Goal: Information Seeking & Learning: Learn about a topic

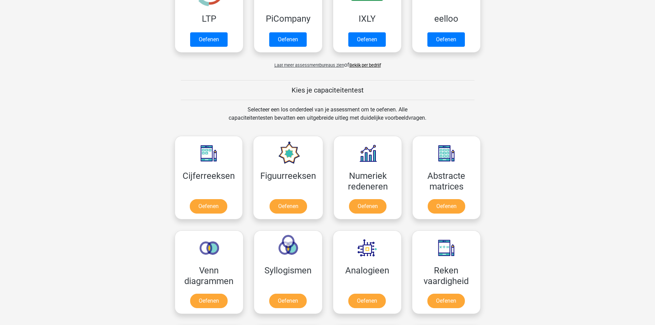
scroll to position [241, 0]
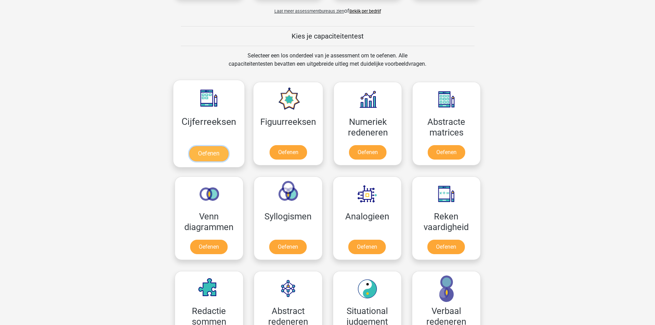
click at [211, 155] on link "Oefenen" at bounding box center [208, 153] width 39 height 15
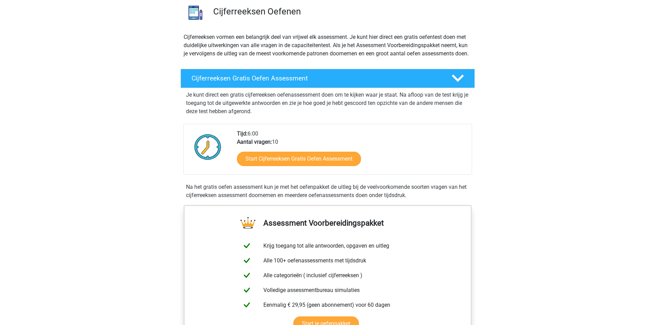
scroll to position [103, 0]
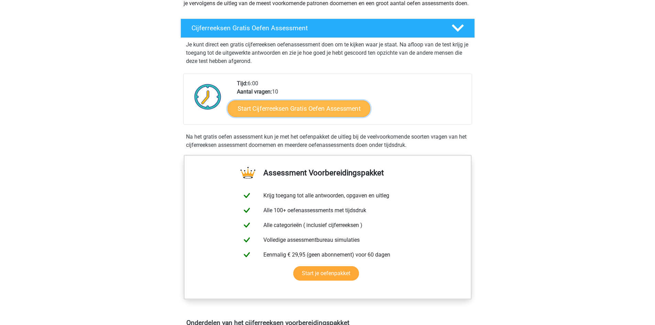
click at [275, 116] on link "Start Cijferreeksen Gratis Oefen Assessment" at bounding box center [299, 108] width 143 height 17
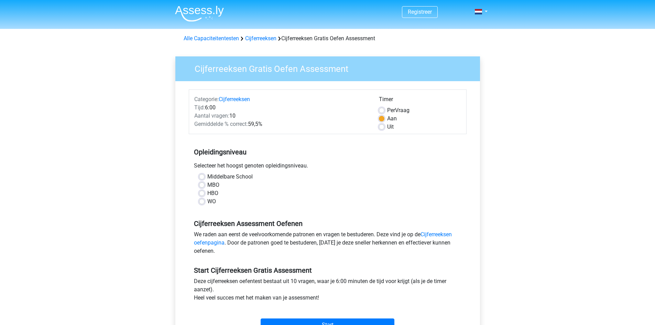
click at [207, 200] on label "WO" at bounding box center [211, 201] width 9 height 8
click at [200, 200] on input "WO" at bounding box center [202, 200] width 6 height 7
radio input "true"
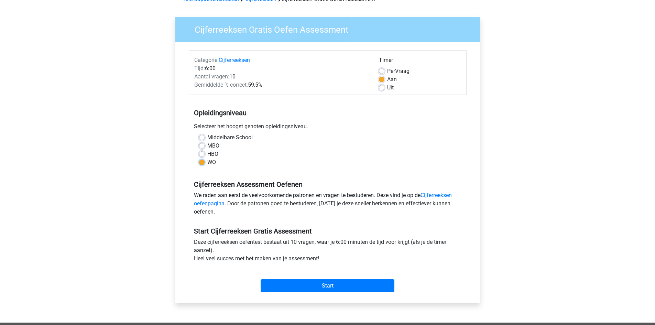
scroll to position [138, 0]
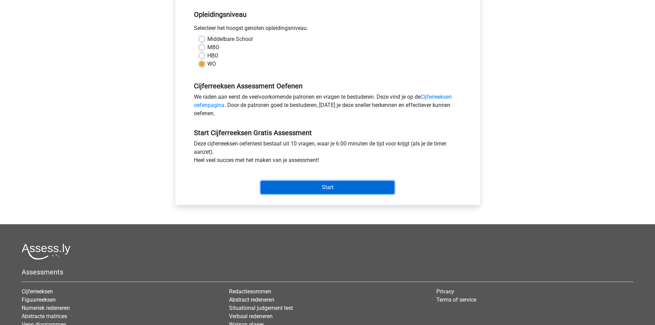
click at [315, 192] on input "Start" at bounding box center [328, 187] width 134 height 13
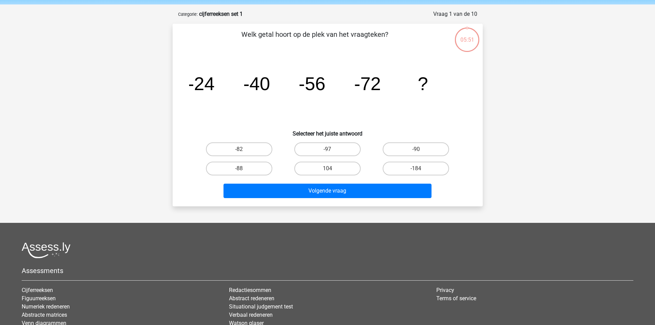
scroll to position [34, 0]
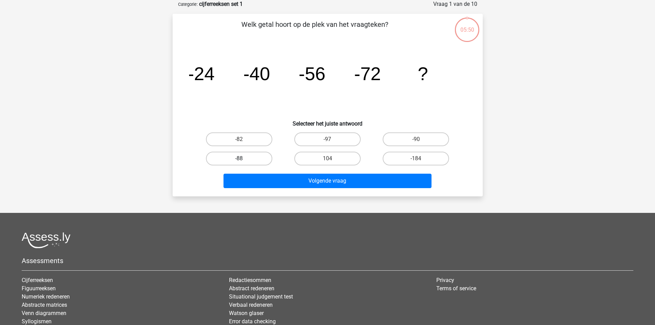
click at [234, 160] on label "-88" at bounding box center [239, 159] width 66 height 14
click at [239, 160] on input "-88" at bounding box center [241, 160] width 4 height 4
radio input "true"
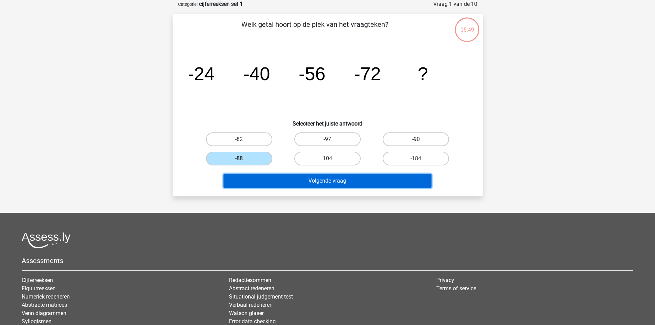
click at [287, 186] on button "Volgende vraag" at bounding box center [327, 181] width 208 height 14
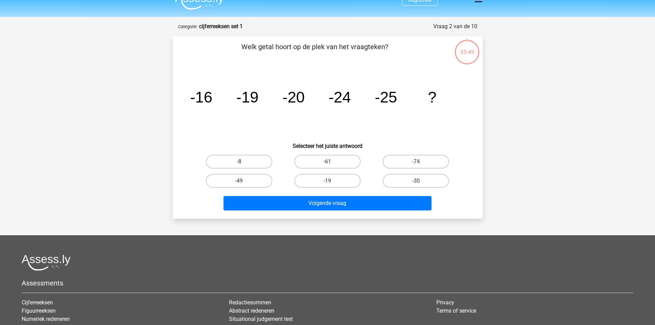
scroll to position [0, 0]
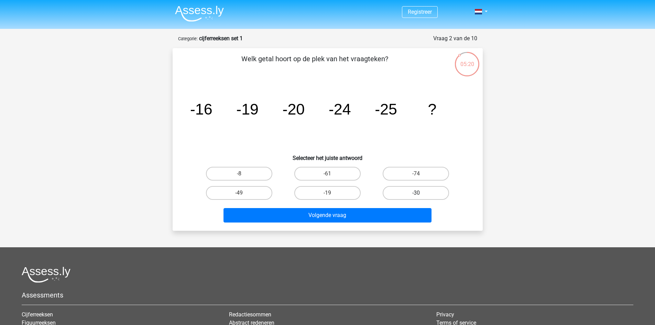
click at [402, 193] on label "-30" at bounding box center [416, 193] width 66 height 14
click at [416, 193] on input "-30" at bounding box center [418, 195] width 4 height 4
radio input "true"
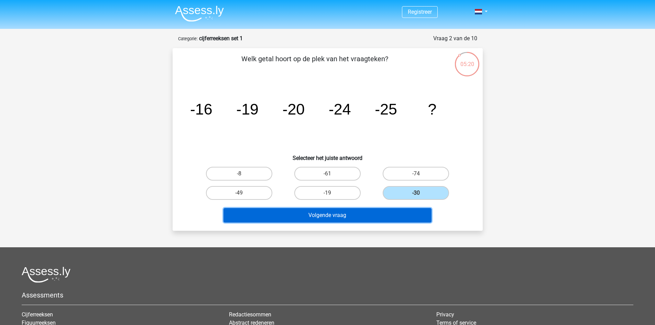
click at [365, 213] on button "Volgende vraag" at bounding box center [327, 215] width 208 height 14
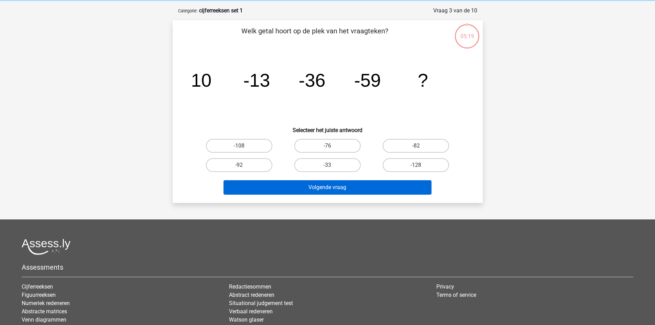
scroll to position [34, 0]
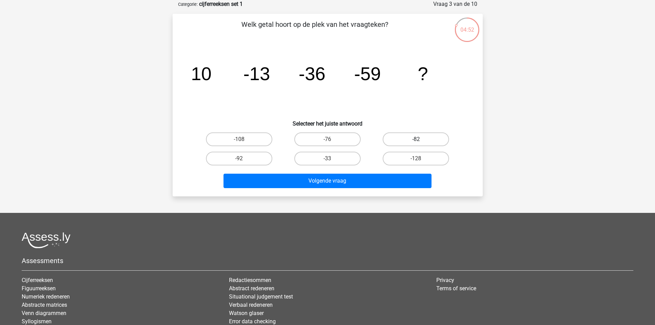
click at [423, 138] on label "-82" at bounding box center [416, 139] width 66 height 14
click at [420, 139] on input "-82" at bounding box center [418, 141] width 4 height 4
radio input "true"
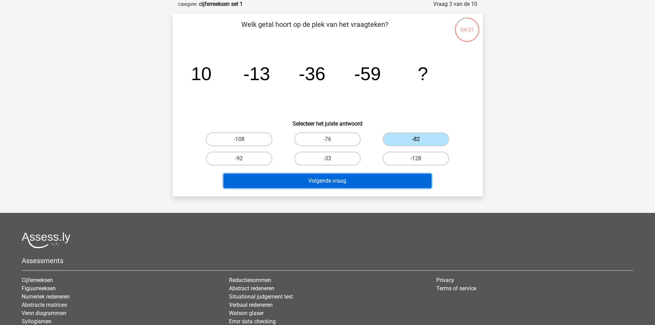
click at [347, 179] on button "Volgende vraag" at bounding box center [327, 181] width 208 height 14
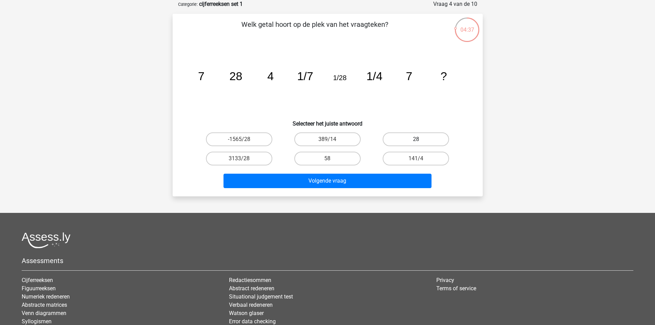
click at [419, 137] on label "28" at bounding box center [416, 139] width 66 height 14
click at [419, 139] on input "28" at bounding box center [418, 141] width 4 height 4
radio input "true"
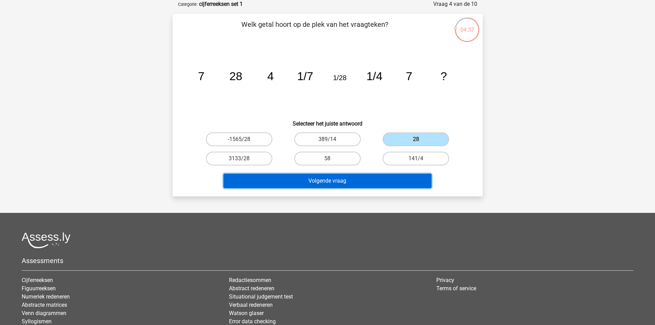
click at [365, 179] on button "Volgende vraag" at bounding box center [327, 181] width 208 height 14
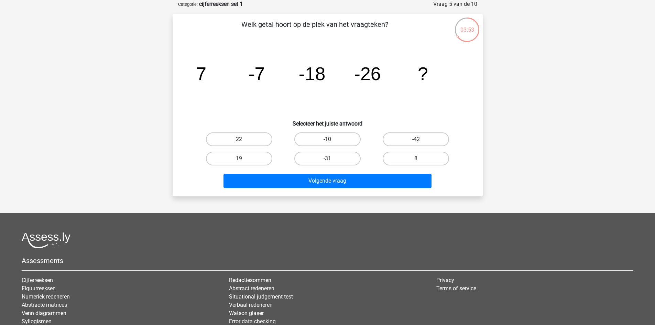
click at [412, 141] on label "-42" at bounding box center [416, 139] width 66 height 14
click at [416, 141] on input "-42" at bounding box center [418, 141] width 4 height 4
radio input "true"
click at [340, 164] on label "-31" at bounding box center [327, 159] width 66 height 14
click at [332, 163] on input "-31" at bounding box center [329, 160] width 4 height 4
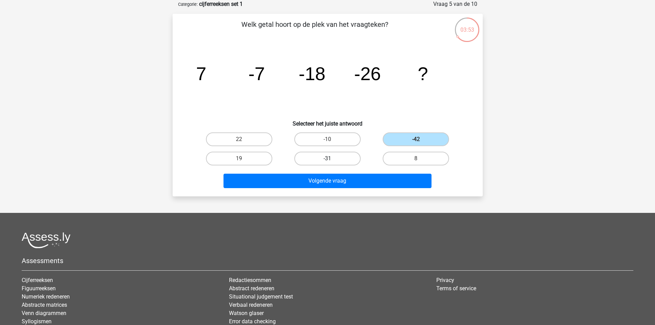
radio input "true"
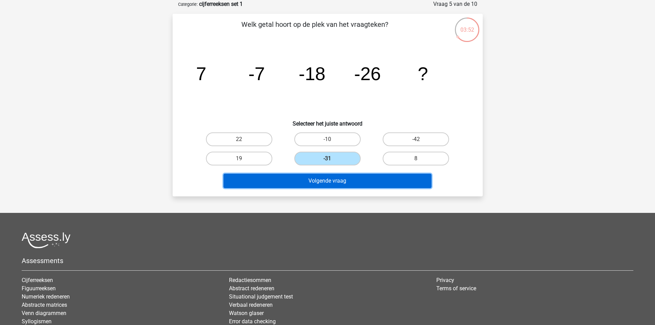
click at [331, 176] on button "Volgende vraag" at bounding box center [327, 181] width 208 height 14
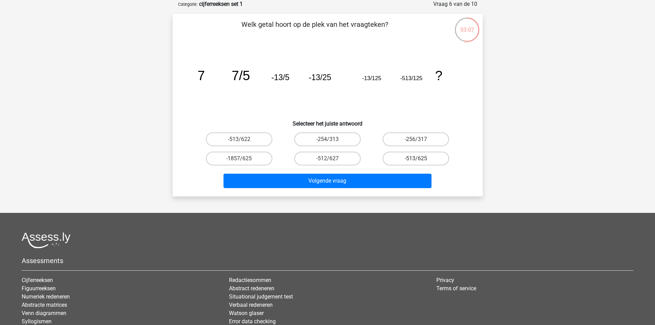
click at [414, 159] on label "-513/625" at bounding box center [416, 159] width 66 height 14
click at [416, 159] on input "-513/625" at bounding box center [418, 160] width 4 height 4
radio input "true"
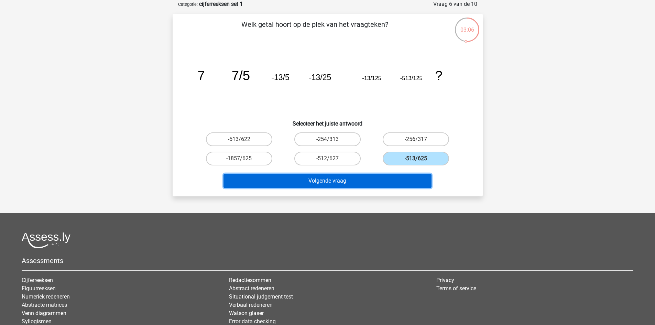
click at [393, 180] on button "Volgende vraag" at bounding box center [327, 181] width 208 height 14
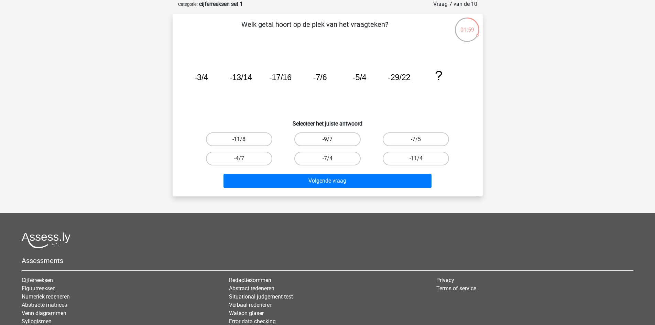
click at [322, 140] on label "-9/7" at bounding box center [327, 139] width 66 height 14
click at [327, 140] on input "-9/7" at bounding box center [329, 141] width 4 height 4
radio input "true"
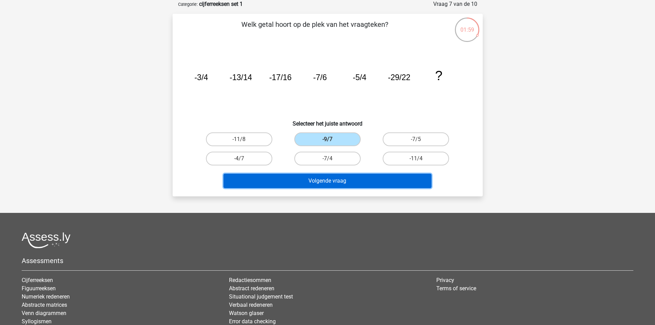
click at [312, 182] on button "Volgende vraag" at bounding box center [327, 181] width 208 height 14
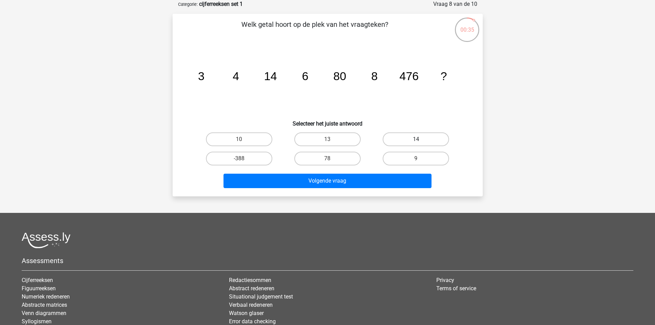
click at [403, 139] on label "14" at bounding box center [416, 139] width 66 height 14
click at [416, 139] on input "14" at bounding box center [418, 141] width 4 height 4
radio input "true"
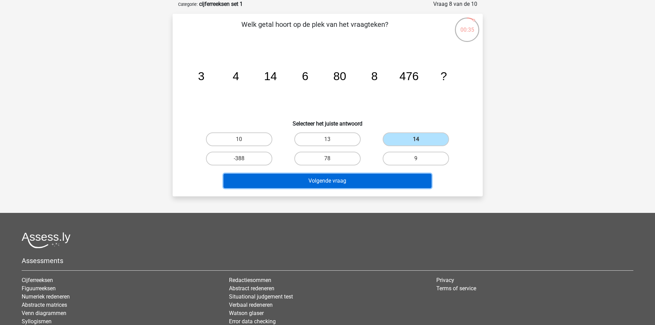
click at [342, 181] on button "Volgende vraag" at bounding box center [327, 181] width 208 height 14
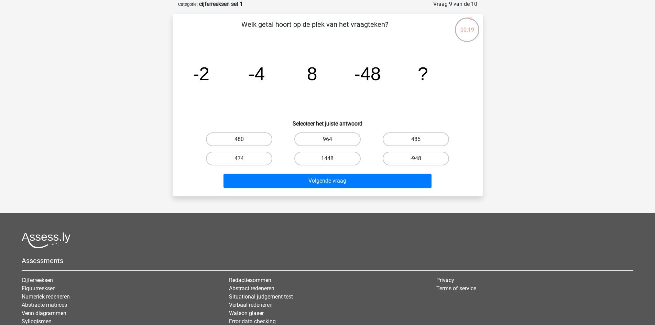
click at [410, 160] on label "-948" at bounding box center [416, 159] width 66 height 14
click at [416, 160] on input "-948" at bounding box center [418, 160] width 4 height 4
radio input "true"
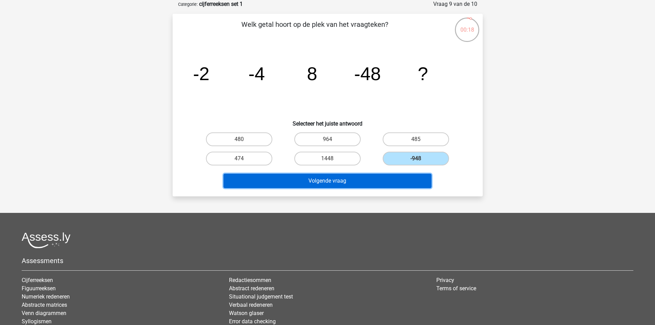
click at [353, 183] on button "Volgende vraag" at bounding box center [327, 181] width 208 height 14
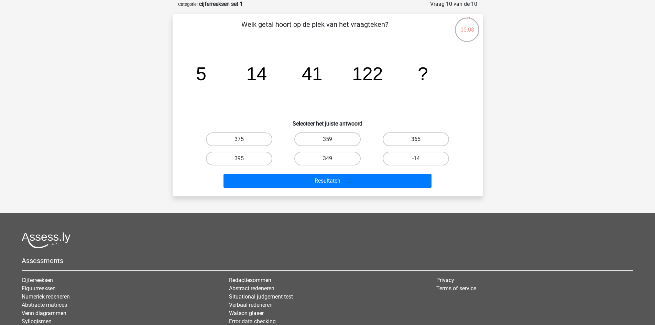
click at [336, 160] on label "349" at bounding box center [327, 159] width 66 height 14
click at [332, 160] on input "349" at bounding box center [329, 160] width 4 height 4
radio input "true"
drag, startPoint x: 421, startPoint y: 150, endPoint x: 419, endPoint y: 140, distance: 9.4
click at [421, 149] on div "-14" at bounding box center [416, 158] width 88 height 19
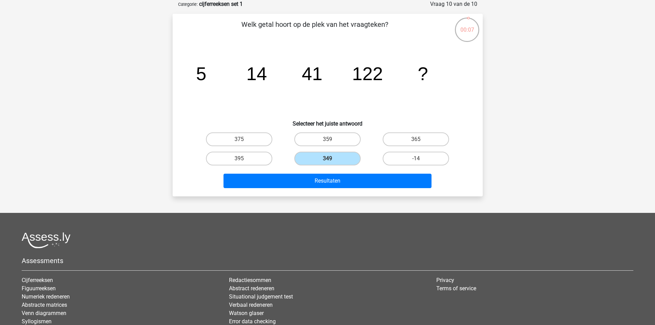
click at [419, 140] on input "365" at bounding box center [418, 141] width 4 height 4
radio input "true"
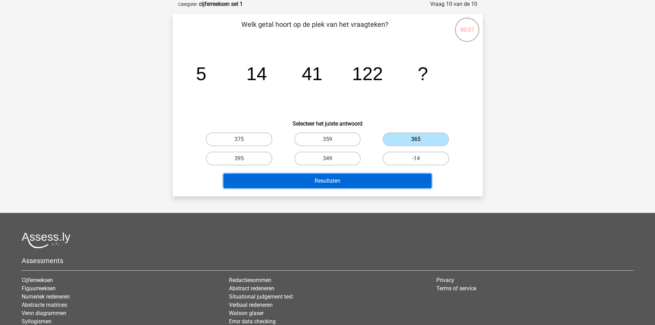
click at [377, 185] on button "Resultaten" at bounding box center [327, 181] width 208 height 14
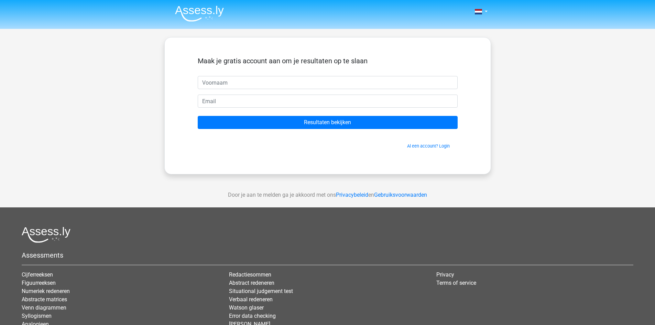
type input "i"
type input "[PERSON_NAME]"
type input "[EMAIL_ADDRESS][DOMAIN_NAME]"
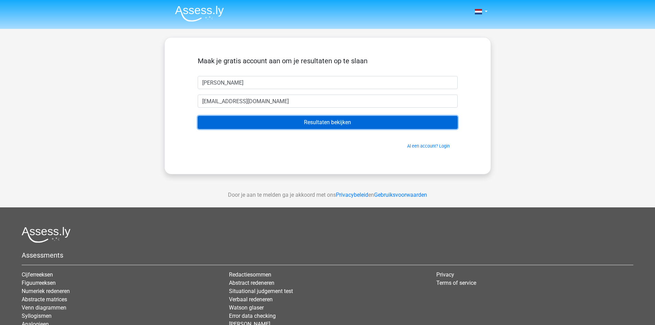
click at [198, 116] on input "Resultaten bekijken" at bounding box center [328, 122] width 260 height 13
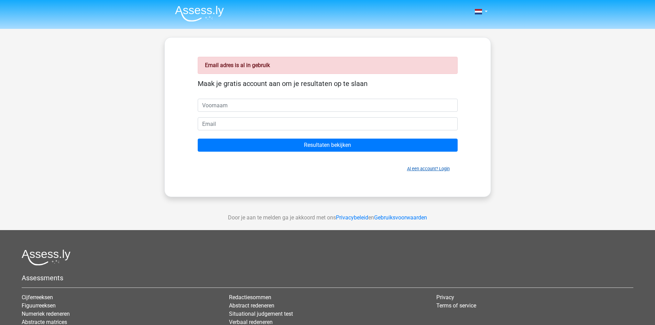
click at [412, 170] on link "Al een account? Login" at bounding box center [428, 168] width 43 height 5
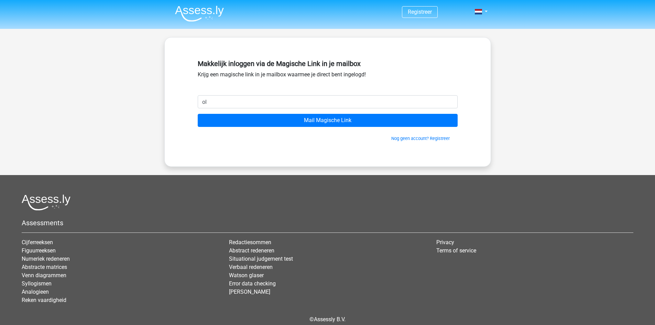
type input "olivierdv2@gmail.com"
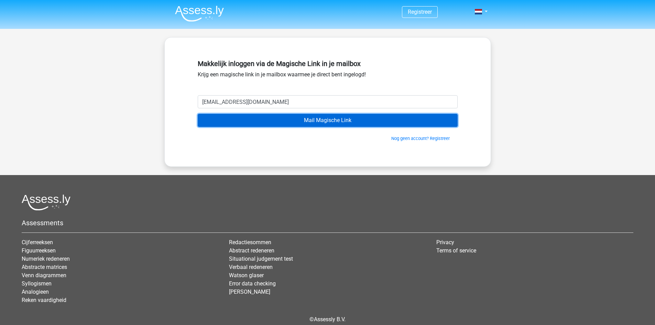
click at [296, 119] on input "Mail Magische Link" at bounding box center [328, 120] width 260 height 13
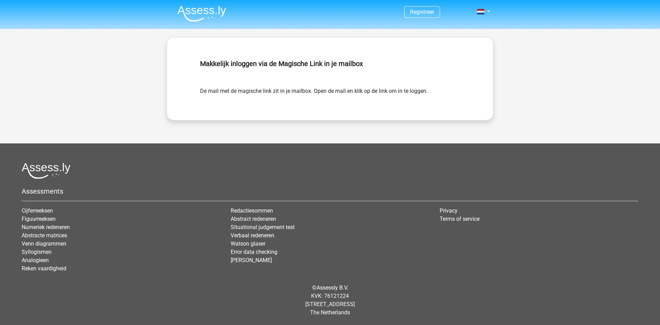
click at [192, 7] on img at bounding box center [201, 14] width 49 height 16
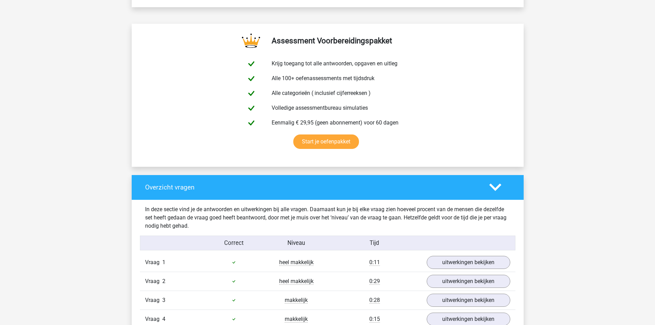
scroll to position [584, 0]
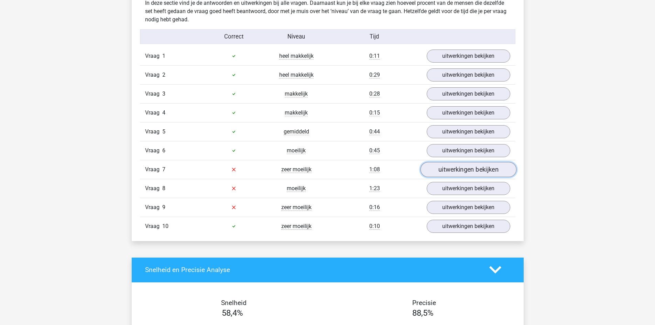
click at [446, 168] on link "uitwerkingen bekijken" at bounding box center [468, 169] width 96 height 15
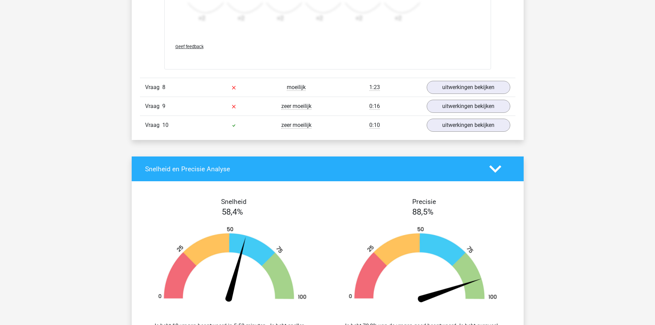
scroll to position [1100, 0]
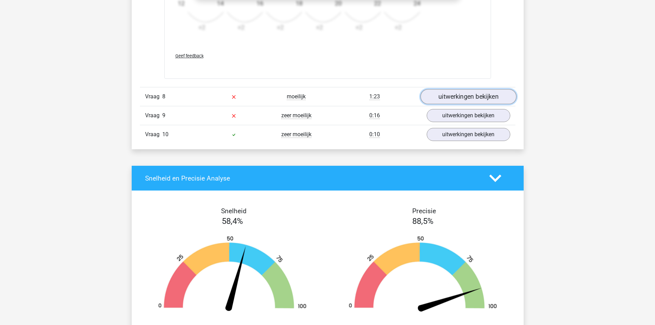
click at [461, 97] on link "uitwerkingen bekijken" at bounding box center [468, 96] width 96 height 15
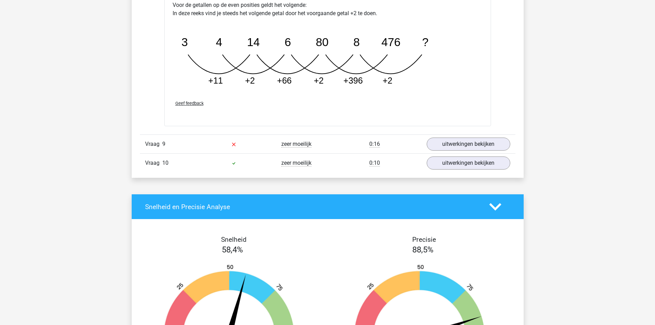
scroll to position [1410, 0]
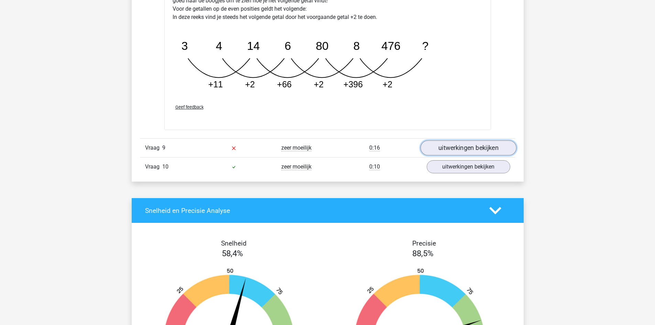
click at [443, 146] on link "uitwerkingen bekijken" at bounding box center [468, 147] width 96 height 15
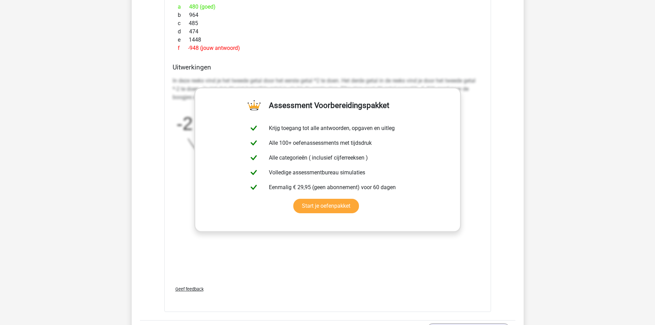
scroll to position [1788, 0]
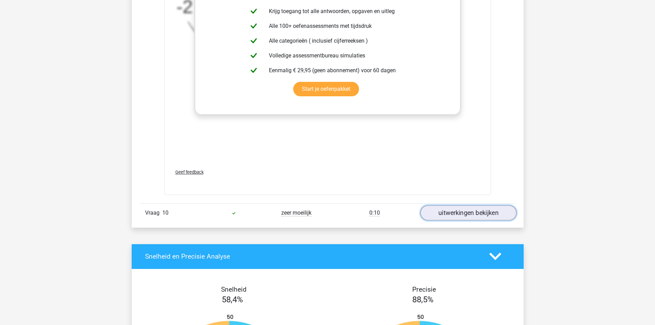
click at [443, 212] on link "uitwerkingen bekijken" at bounding box center [468, 212] width 96 height 15
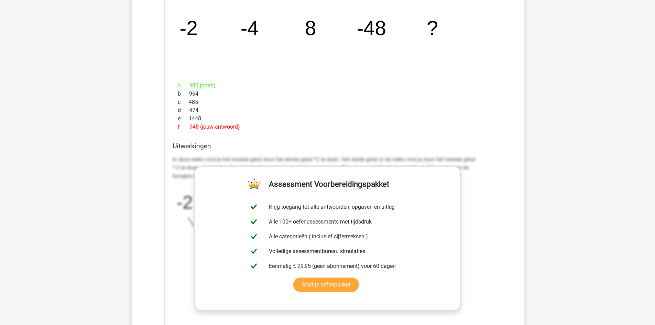
scroll to position [1650, 0]
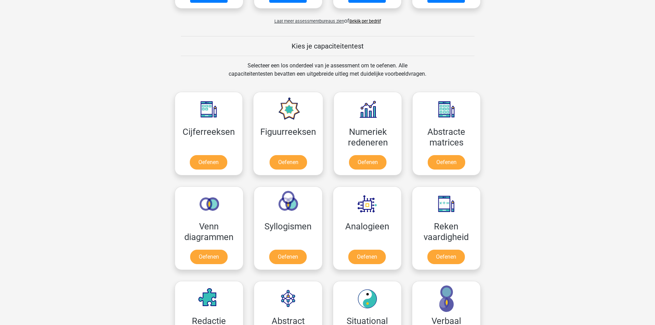
scroll to position [275, 0]
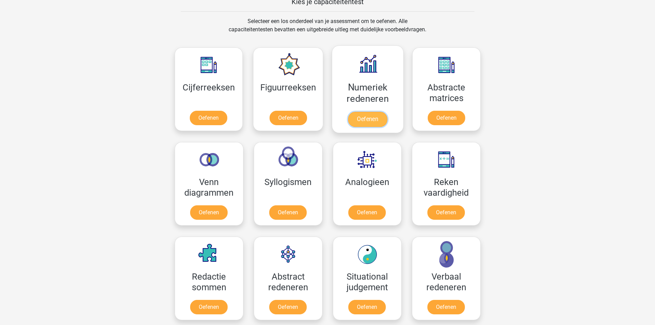
click at [365, 118] on link "Oefenen" at bounding box center [367, 119] width 39 height 15
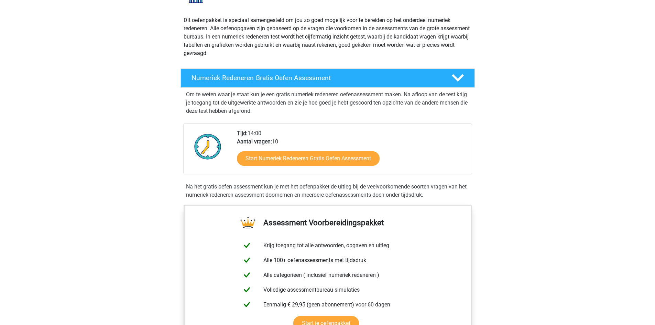
scroll to position [103, 0]
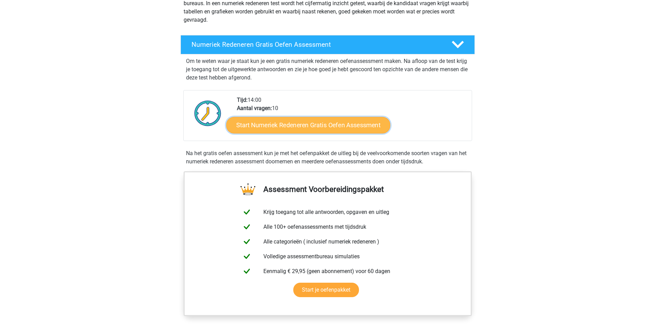
click at [289, 130] on link "Start Numeriek Redeneren Gratis Oefen Assessment" at bounding box center [308, 125] width 164 height 17
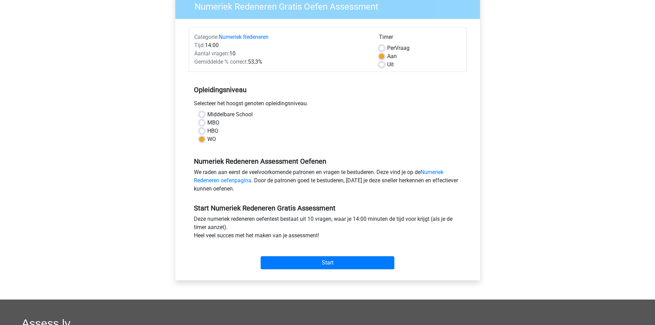
scroll to position [172, 0]
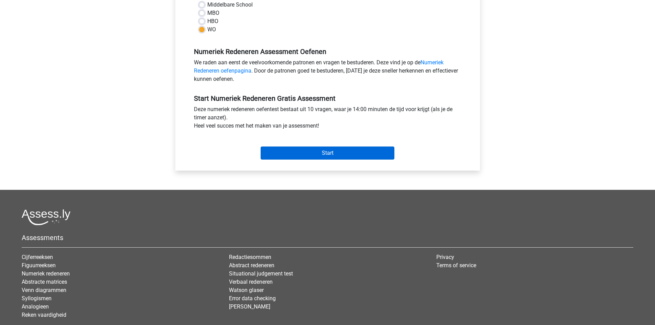
drag, startPoint x: 302, startPoint y: 160, endPoint x: 302, endPoint y: 156, distance: 4.1
click at [302, 160] on div "Start" at bounding box center [328, 148] width 278 height 30
click at [301, 152] on input "Start" at bounding box center [328, 152] width 134 height 13
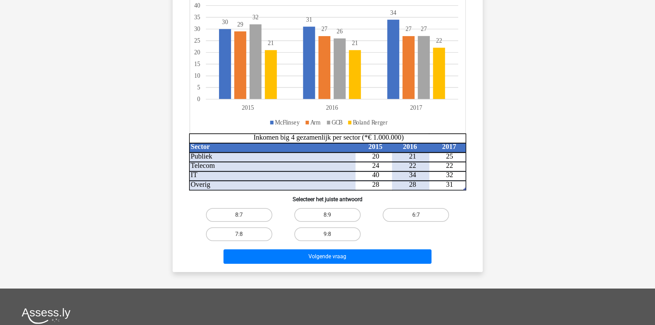
scroll to position [103, 0]
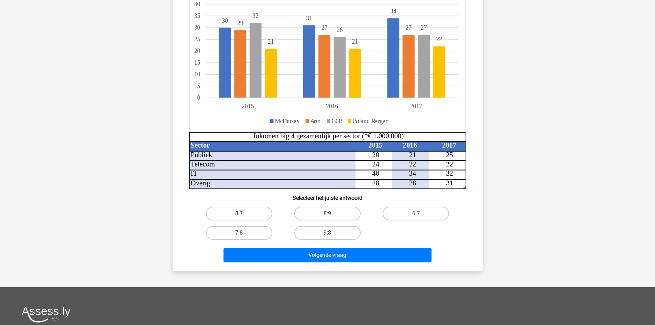
click at [256, 212] on label "8:7" at bounding box center [239, 214] width 66 height 14
click at [243, 213] on input "8:7" at bounding box center [241, 215] width 4 height 4
radio input "true"
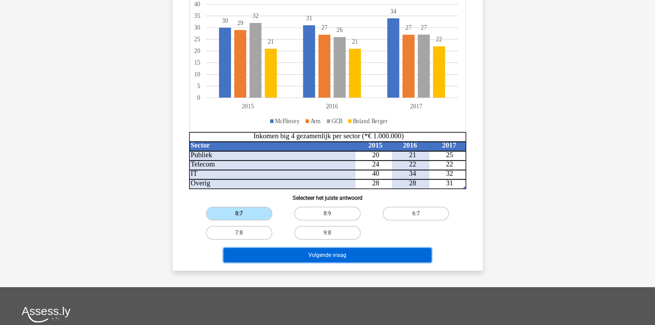
click at [294, 252] on button "Volgende vraag" at bounding box center [327, 255] width 208 height 14
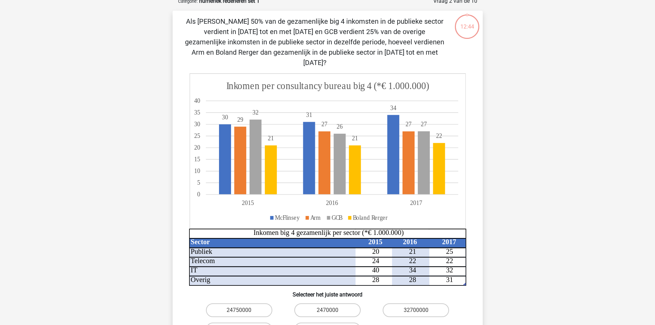
scroll to position [34, 0]
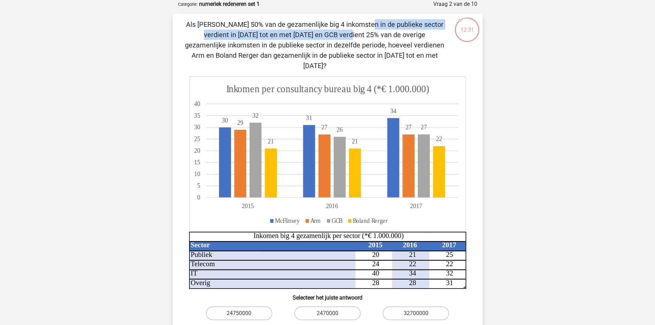
drag, startPoint x: 216, startPoint y: 24, endPoint x: 435, endPoint y: 19, distance: 219.1
click at [440, 19] on div "Als McFlinsey 50% van de gezamenlijke big 4 inkomsten in de publieke sector ver…" at bounding box center [328, 192] width 310 height 357
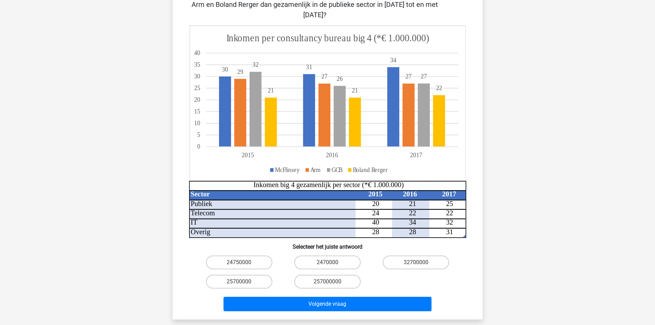
scroll to position [103, 0]
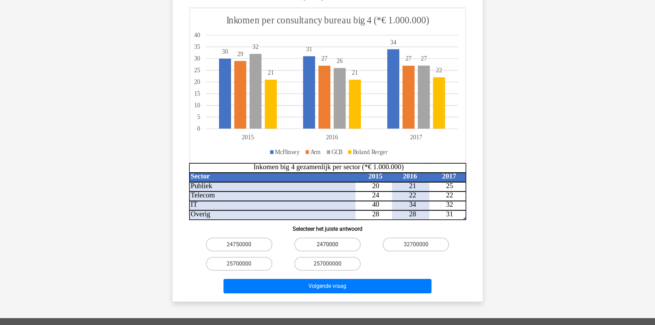
click at [320, 238] on label "2470000" at bounding box center [327, 245] width 66 height 14
click at [327, 244] on input "2470000" at bounding box center [329, 246] width 4 height 4
radio input "true"
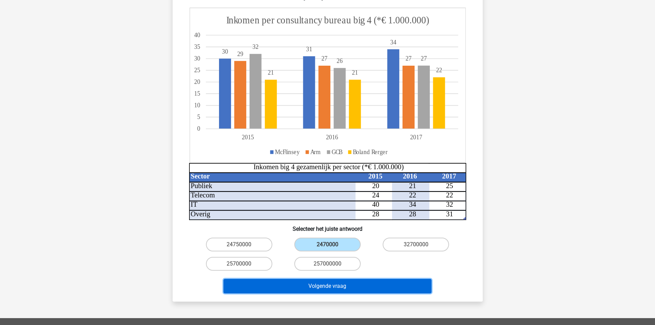
click at [323, 279] on button "Volgende vraag" at bounding box center [327, 286] width 208 height 14
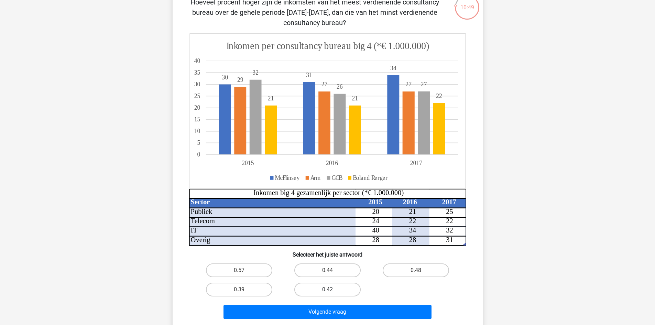
scroll to position [69, 0]
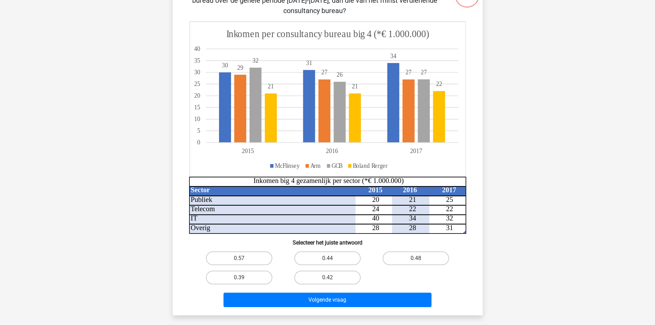
click at [406, 251] on div "0.48" at bounding box center [416, 258] width 88 height 19
click at [410, 258] on label "0.48" at bounding box center [416, 258] width 66 height 14
click at [416, 258] on input "0.48" at bounding box center [418, 260] width 4 height 4
radio input "true"
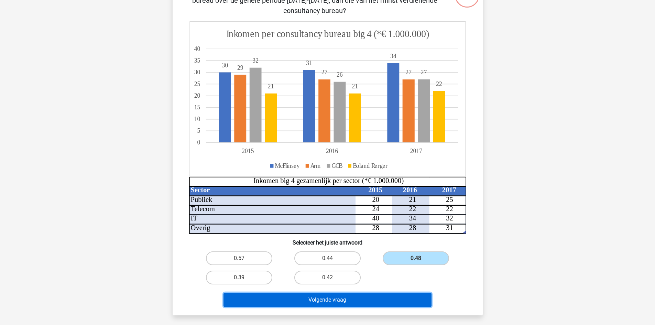
click at [366, 302] on button "Volgende vraag" at bounding box center [327, 300] width 208 height 14
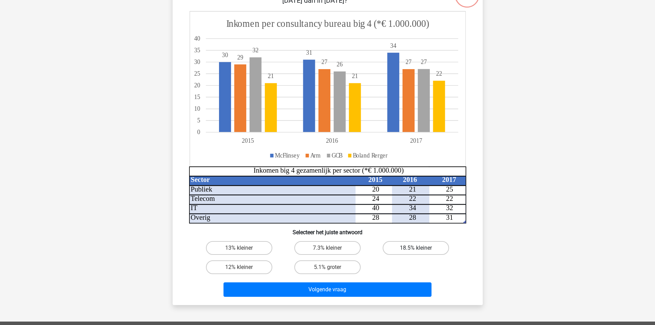
click at [397, 246] on label "18.5% kleiner" at bounding box center [416, 248] width 66 height 14
click at [416, 248] on input "18.5% kleiner" at bounding box center [418, 250] width 4 height 4
radio input "true"
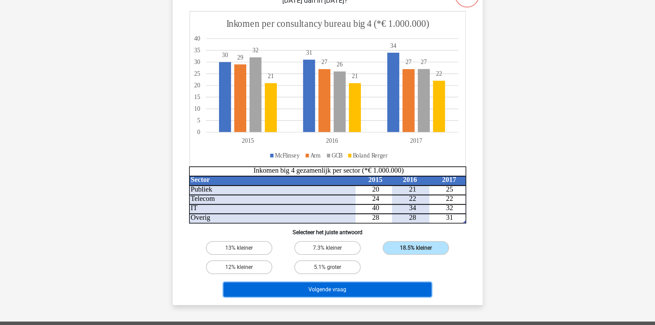
click at [347, 291] on button "Volgende vraag" at bounding box center [327, 289] width 208 height 14
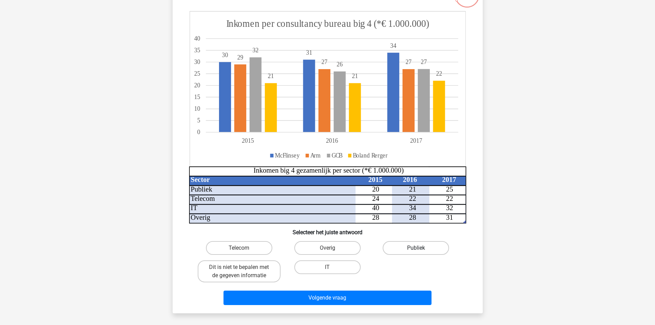
click at [418, 247] on label "Publiek" at bounding box center [416, 248] width 66 height 14
click at [418, 248] on input "Publiek" at bounding box center [418, 250] width 4 height 4
radio input "true"
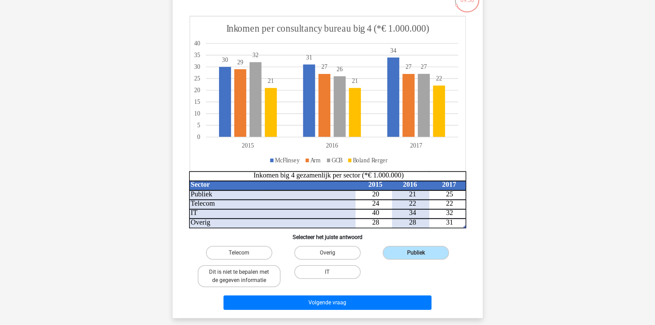
scroll to position [103, 0]
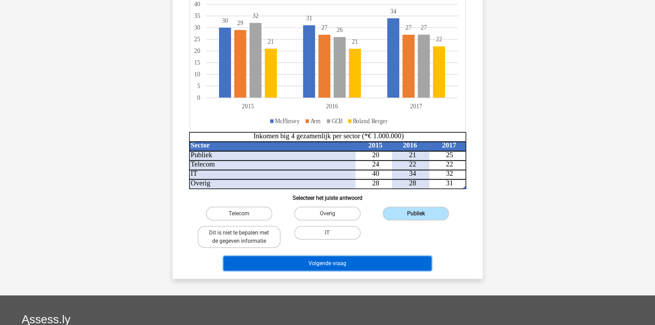
click at [349, 263] on button "Volgende vraag" at bounding box center [327, 263] width 208 height 14
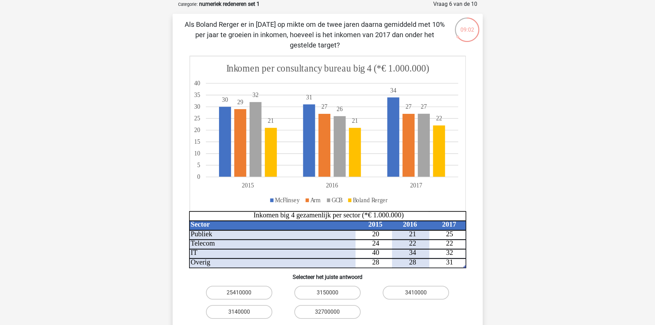
scroll to position [138, 0]
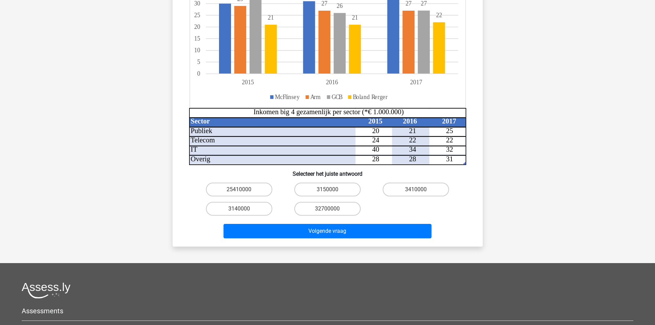
click at [241, 211] on input "3140000" at bounding box center [241, 211] width 4 height 4
radio input "true"
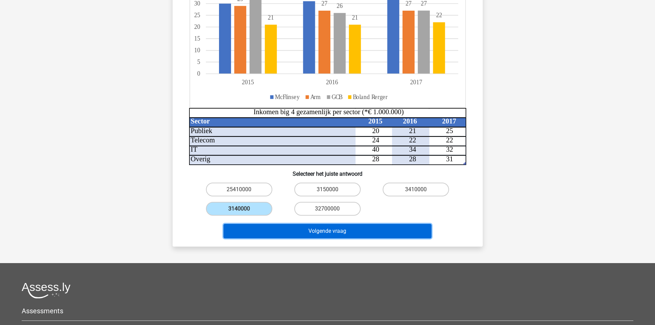
click at [264, 231] on button "Volgende vraag" at bounding box center [327, 231] width 208 height 14
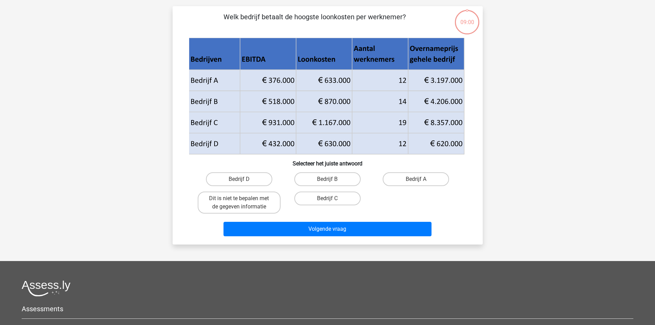
scroll to position [34, 0]
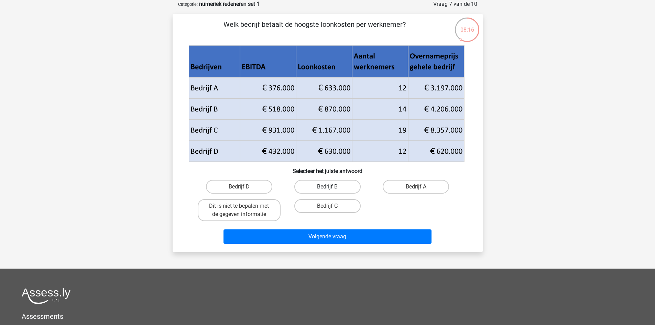
click at [340, 185] on label "Bedrijf B" at bounding box center [327, 187] width 66 height 14
click at [332, 187] on input "Bedrijf B" at bounding box center [329, 189] width 4 height 4
radio input "true"
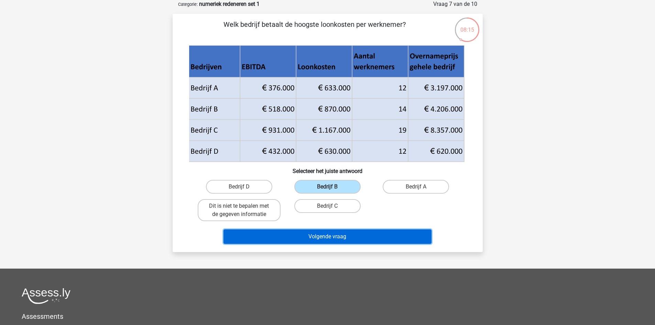
click at [321, 236] on button "Volgende vraag" at bounding box center [327, 236] width 208 height 14
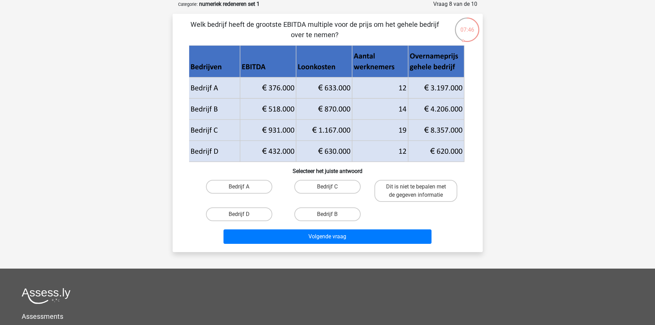
drag, startPoint x: 233, startPoint y: 24, endPoint x: 382, endPoint y: 26, distance: 149.6
click at [382, 26] on p "Welk bedrijf heeft de grootste EBITDA multiple voor de prijs om het gehele bedr…" at bounding box center [315, 29] width 262 height 21
click at [250, 33] on p "Welk bedrijf heeft de grootste EBITDA multiple voor de prijs om het gehele bedr…" at bounding box center [315, 29] width 262 height 21
click at [247, 183] on label "Bedrijf A" at bounding box center [239, 187] width 66 height 14
click at [243, 187] on input "Bedrijf A" at bounding box center [241, 189] width 4 height 4
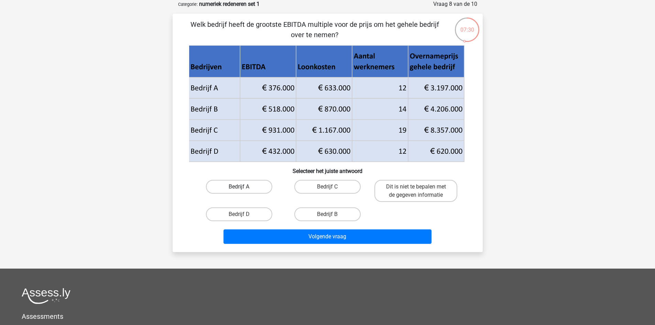
radio input "true"
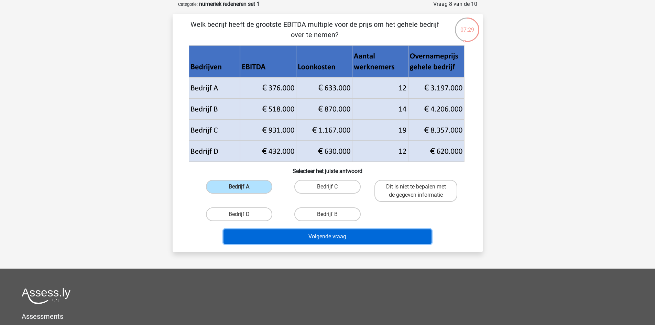
click at [287, 233] on button "Volgende vraag" at bounding box center [327, 236] width 208 height 14
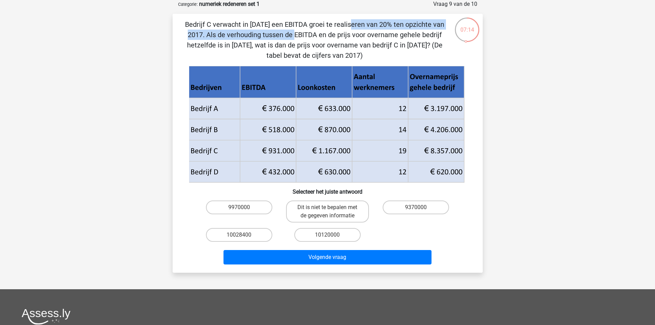
drag, startPoint x: 220, startPoint y: 24, endPoint x: 413, endPoint y: 20, distance: 192.2
click at [413, 20] on p "Bedrijf C verwacht in 2018 een EBITDA groei te realiseren van 20% ten opzichte …" at bounding box center [315, 39] width 262 height 41
click at [242, 238] on input "10028400" at bounding box center [241, 237] width 4 height 4
radio input "true"
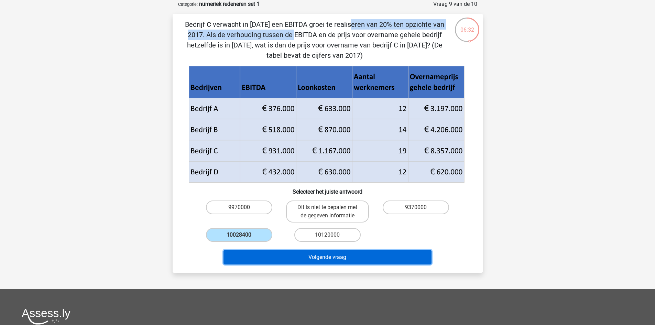
click at [260, 254] on button "Volgende vraag" at bounding box center [327, 257] width 208 height 14
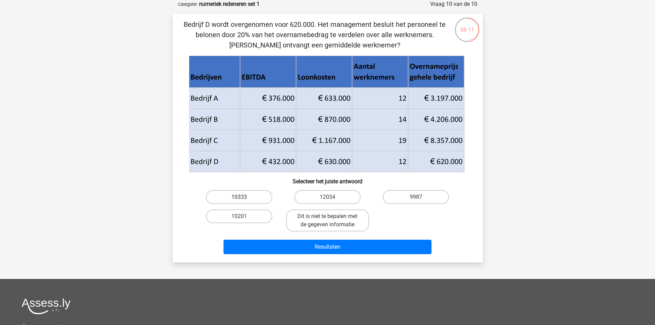
click at [234, 191] on label "10333" at bounding box center [239, 197] width 66 height 14
click at [239, 197] on input "10333" at bounding box center [241, 199] width 4 height 4
radio input "true"
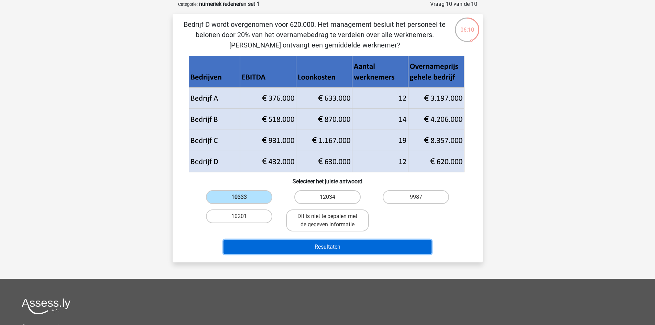
click at [303, 252] on button "Resultaten" at bounding box center [327, 247] width 208 height 14
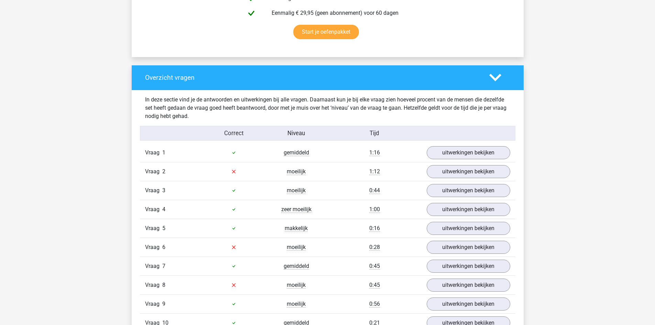
scroll to position [550, 0]
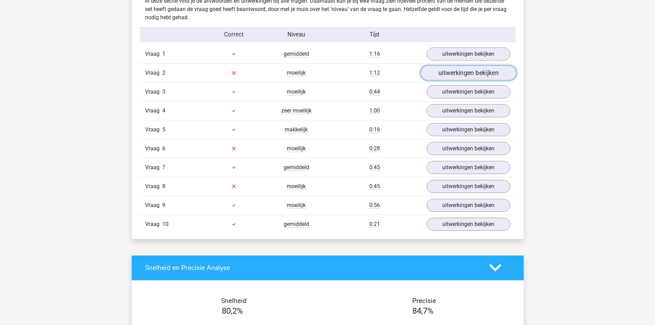
click at [449, 76] on link "uitwerkingen bekijken" at bounding box center [468, 72] width 96 height 15
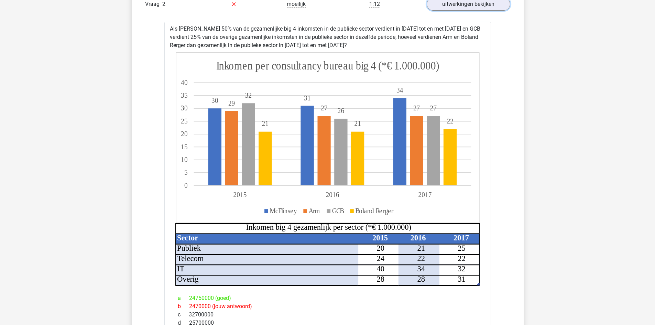
scroll to position [894, 0]
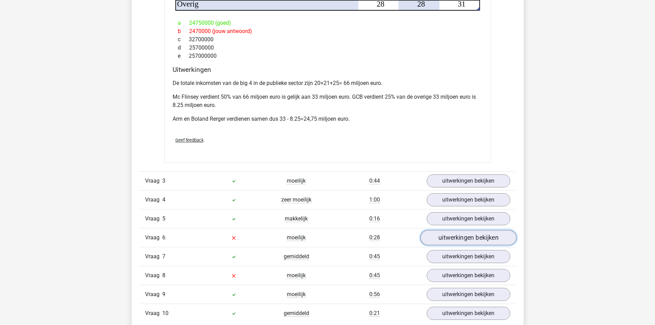
click at [443, 233] on link "uitwerkingen bekijken" at bounding box center [468, 237] width 96 height 15
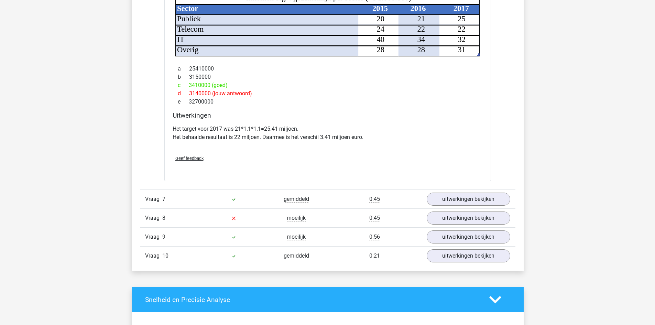
scroll to position [1444, 0]
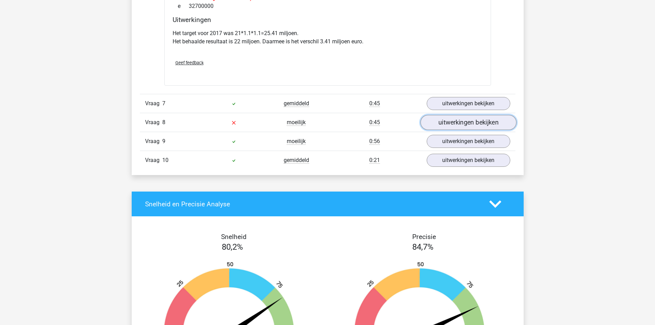
click at [489, 122] on link "uitwerkingen bekijken" at bounding box center [468, 122] width 96 height 15
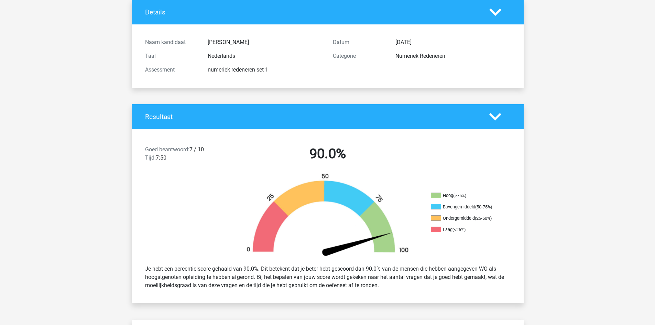
scroll to position [0, 0]
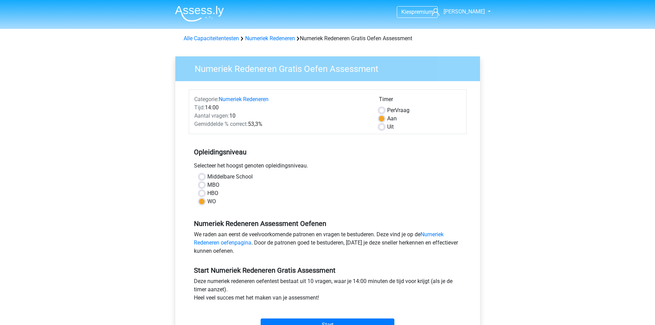
scroll to position [172, 0]
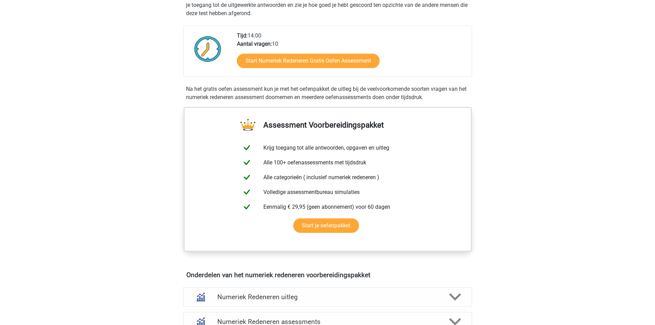
scroll to position [138, 0]
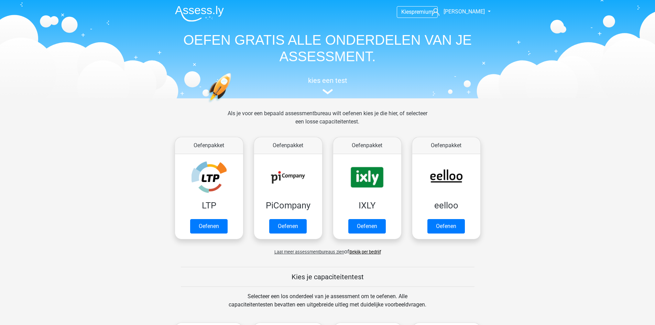
scroll to position [275, 0]
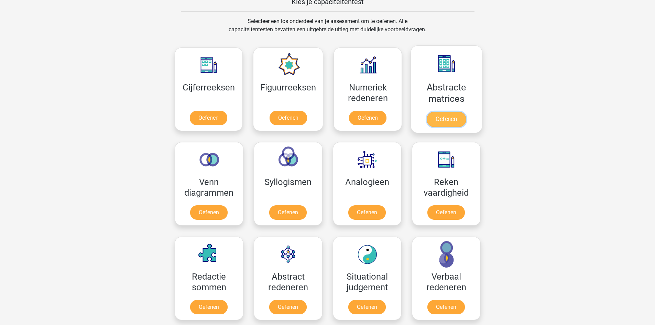
click at [446, 120] on link "Oefenen" at bounding box center [446, 119] width 39 height 15
click at [294, 306] on link "Oefenen" at bounding box center [287, 308] width 39 height 15
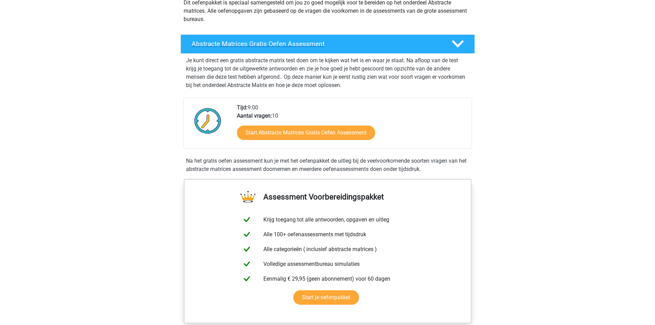
scroll to position [103, 0]
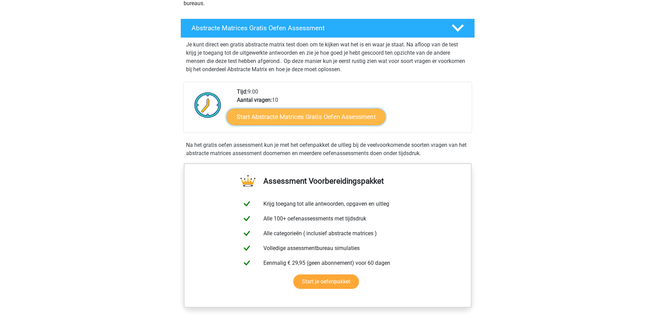
click at [286, 116] on link "Start Abstracte Matrices Gratis Oefen Assessment" at bounding box center [306, 116] width 159 height 17
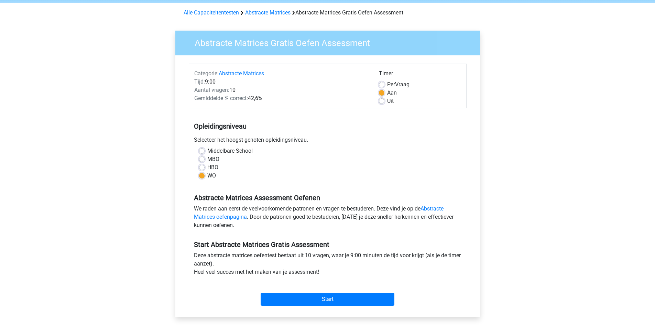
scroll to position [69, 0]
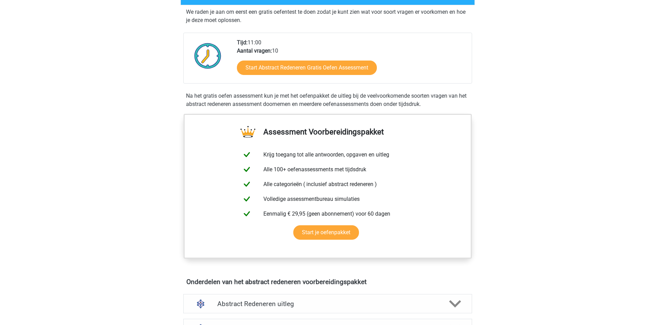
scroll to position [138, 0]
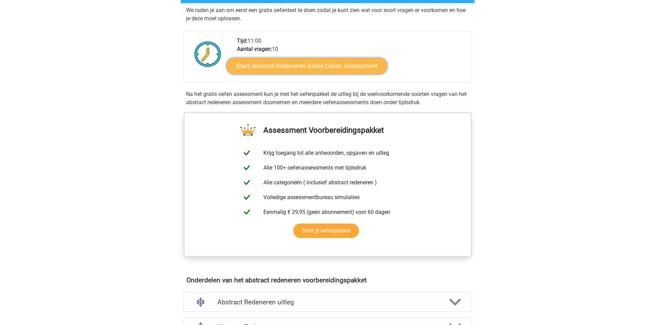
click at [303, 63] on link "Start Abstract Redeneren Gratis Oefen Assessment" at bounding box center [306, 65] width 161 height 17
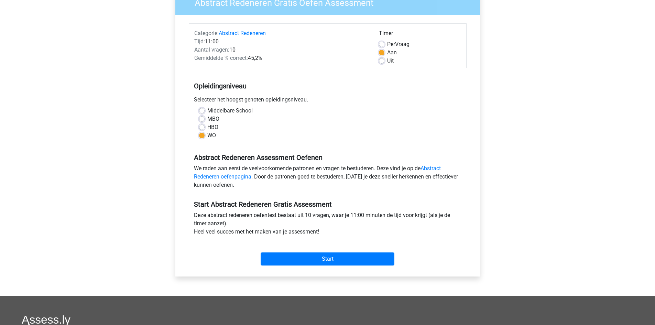
scroll to position [69, 0]
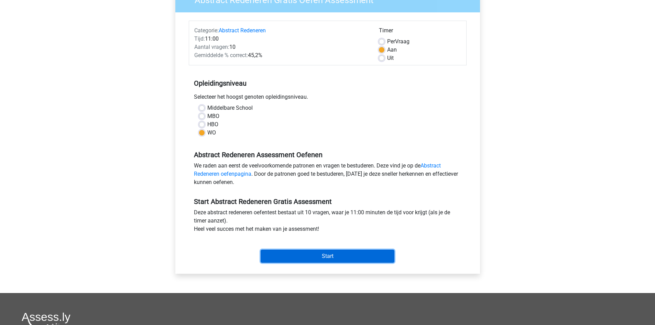
click at [292, 254] on input "Start" at bounding box center [328, 256] width 134 height 13
click at [319, 254] on input "Start" at bounding box center [328, 256] width 134 height 13
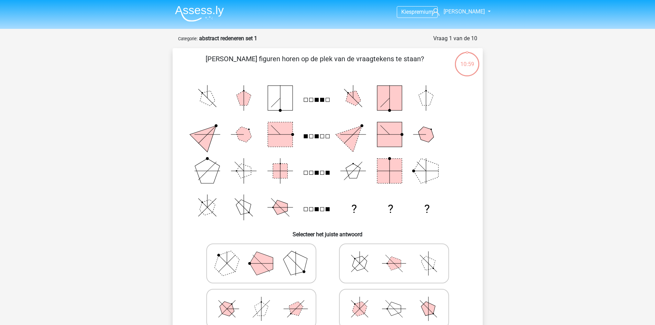
scroll to position [34, 0]
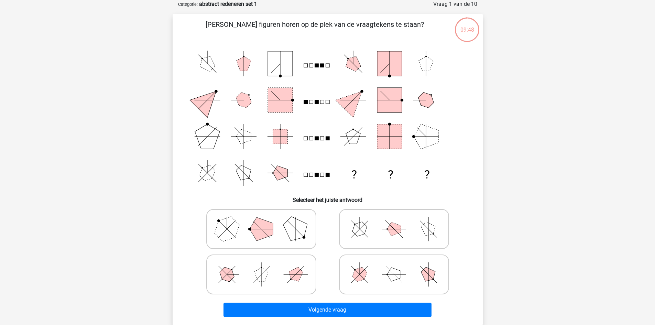
click at [285, 234] on icon at bounding box center [261, 229] width 103 height 34
click at [266, 220] on input "radio" at bounding box center [263, 218] width 4 height 4
radio input "true"
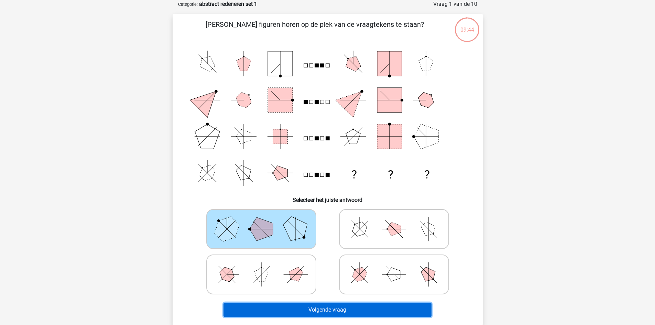
click at [352, 309] on button "Volgende vraag" at bounding box center [327, 310] width 208 height 14
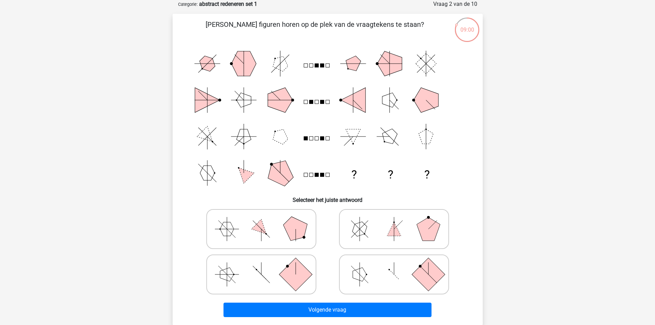
click at [360, 272] on polygon at bounding box center [360, 274] width 14 height 14
click at [394, 266] on input "radio" at bounding box center [396, 263] width 4 height 4
radio input "true"
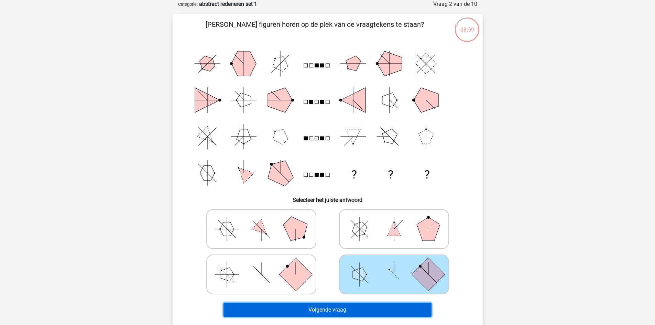
click at [351, 306] on button "Volgende vraag" at bounding box center [327, 310] width 208 height 14
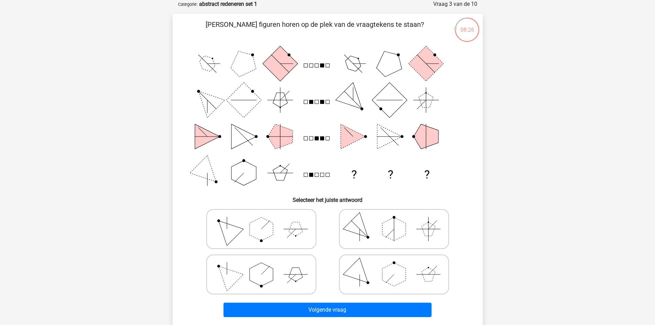
click at [358, 269] on polygon at bounding box center [359, 274] width 33 height 33
click at [394, 266] on input "radio" at bounding box center [396, 263] width 4 height 4
radio input "true"
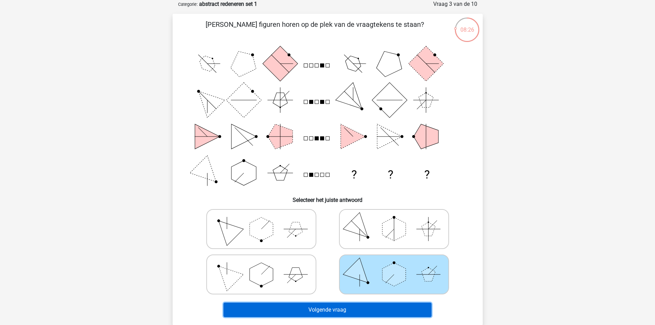
click at [335, 306] on button "Volgende vraag" at bounding box center [327, 310] width 208 height 14
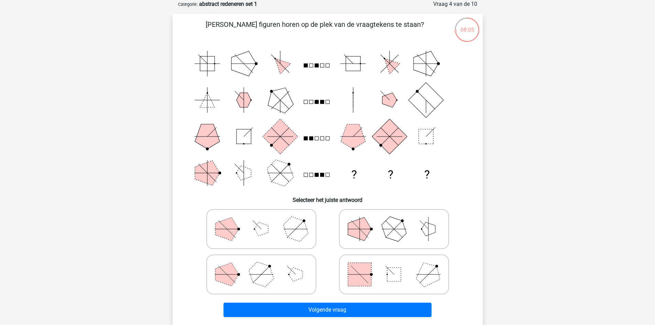
click at [368, 231] on polygon at bounding box center [359, 228] width 23 height 23
click at [394, 220] on input "radio" at bounding box center [396, 218] width 4 height 4
radio input "true"
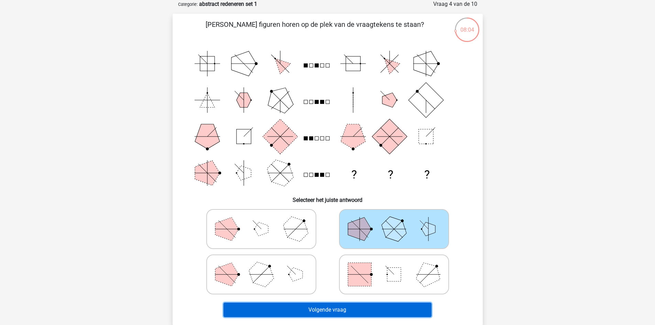
click at [327, 308] on button "Volgende vraag" at bounding box center [327, 310] width 208 height 14
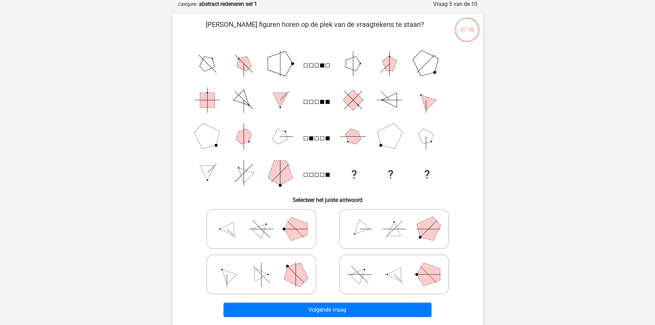
click at [391, 229] on polygon at bounding box center [394, 229] width 14 height 14
click at [394, 220] on input "radio" at bounding box center [396, 218] width 4 height 4
radio input "true"
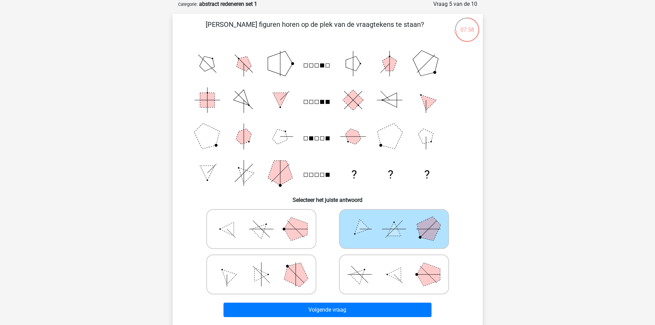
click at [391, 229] on polygon at bounding box center [394, 229] width 14 height 14
click at [394, 220] on input "radio" at bounding box center [396, 218] width 4 height 4
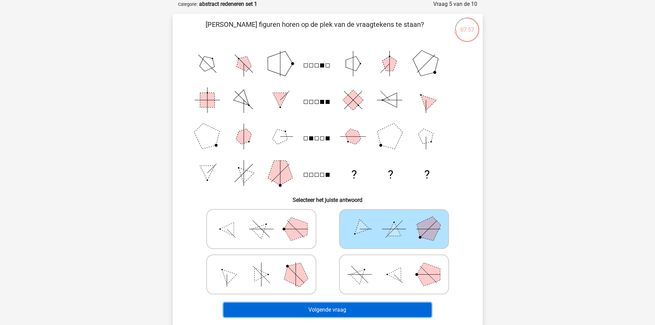
click at [325, 309] on button "Volgende vraag" at bounding box center [327, 310] width 208 height 14
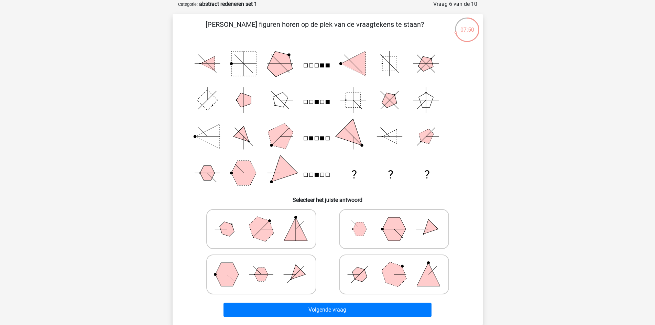
click at [406, 232] on icon at bounding box center [393, 229] width 103 height 34
click at [398, 220] on input "radio" at bounding box center [396, 218] width 4 height 4
radio input "true"
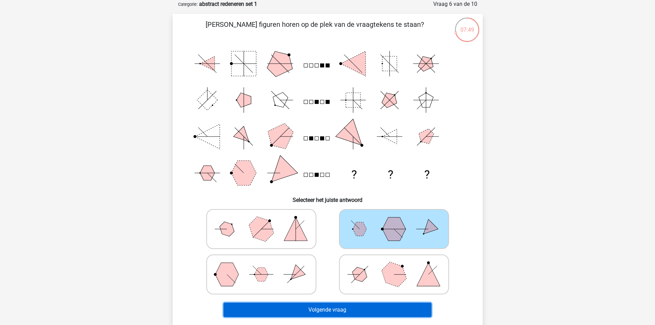
click at [354, 309] on button "Volgende vraag" at bounding box center [327, 310] width 208 height 14
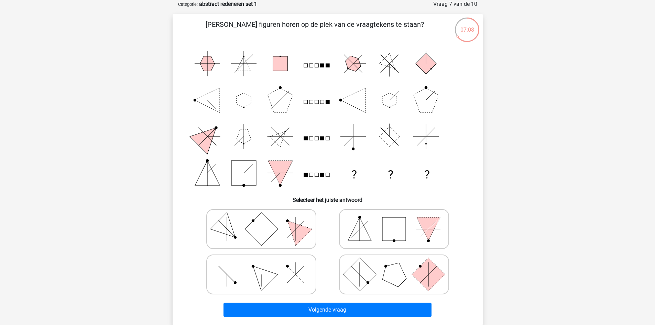
click at [272, 275] on polygon at bounding box center [260, 274] width 33 height 33
click at [266, 266] on input "radio" at bounding box center [263, 263] width 4 height 4
radio input "true"
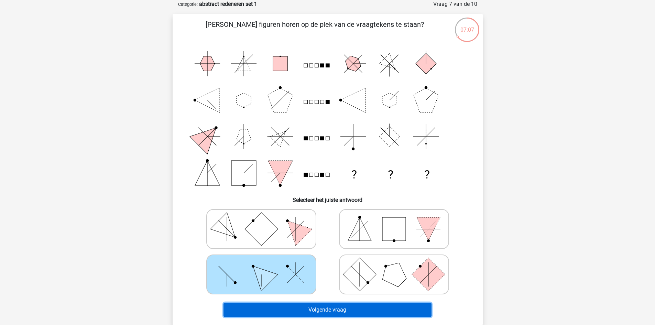
click at [327, 309] on button "Volgende vraag" at bounding box center [327, 310] width 208 height 14
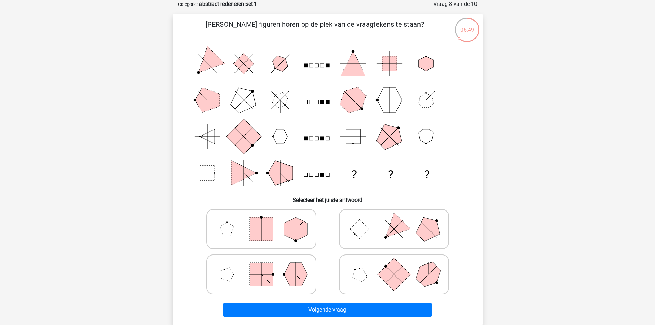
click at [374, 232] on icon at bounding box center [393, 229] width 103 height 34
click at [394, 220] on input "radio" at bounding box center [396, 218] width 4 height 4
radio input "true"
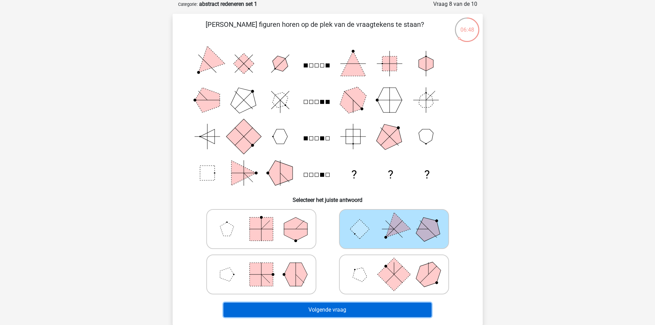
click at [355, 303] on button "Volgende vraag" at bounding box center [327, 310] width 208 height 14
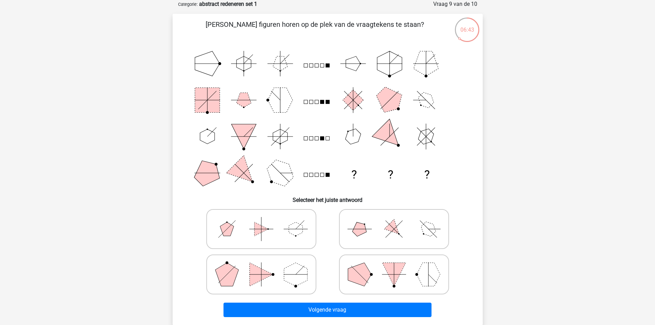
click at [397, 236] on icon at bounding box center [393, 229] width 103 height 34
click at [397, 220] on input "radio" at bounding box center [396, 218] width 4 height 4
radio input "true"
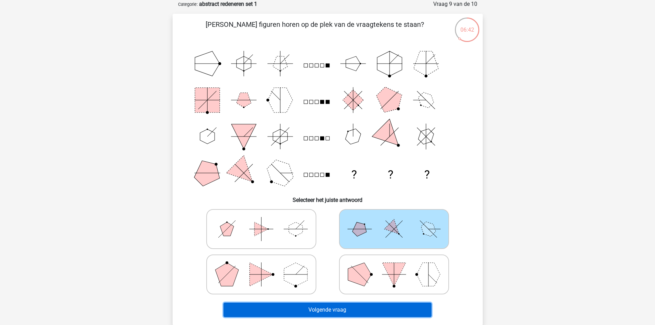
click at [343, 306] on button "Volgende vraag" at bounding box center [327, 310] width 208 height 14
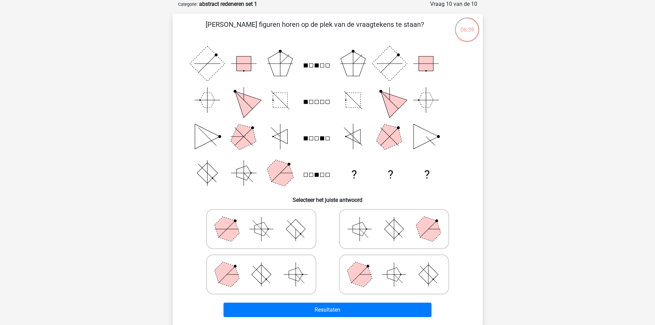
click at [385, 276] on icon at bounding box center [393, 274] width 103 height 34
click at [394, 266] on input "radio" at bounding box center [396, 263] width 4 height 4
radio input "true"
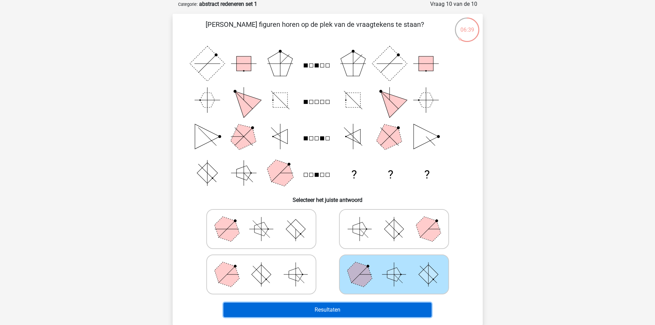
click at [360, 311] on button "Resultaten" at bounding box center [327, 310] width 208 height 14
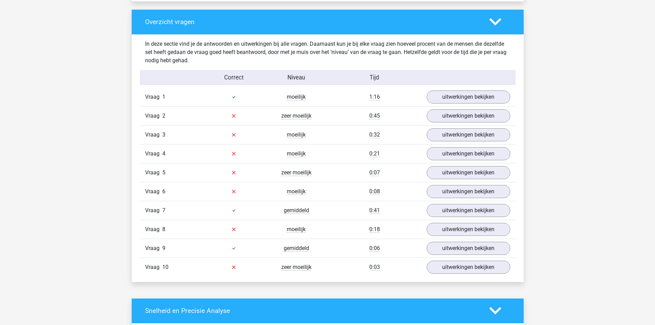
scroll to position [516, 0]
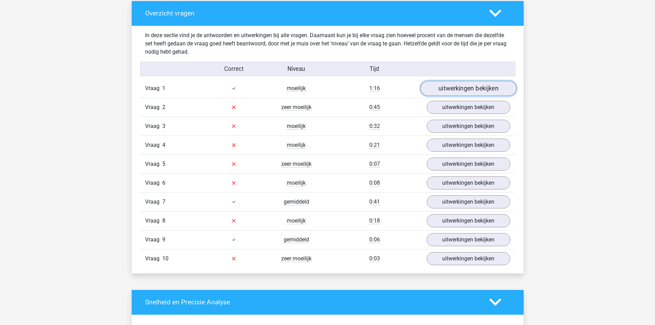
click at [453, 85] on link "uitwerkingen bekijken" at bounding box center [468, 88] width 96 height 15
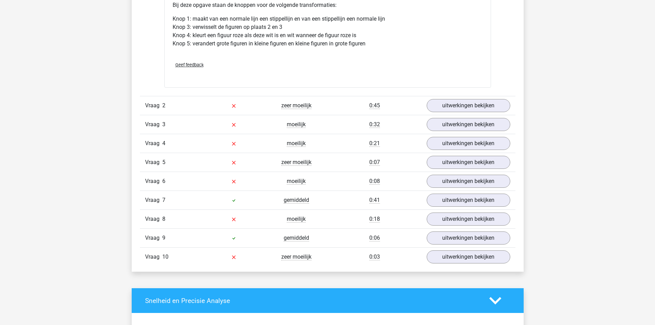
scroll to position [963, 0]
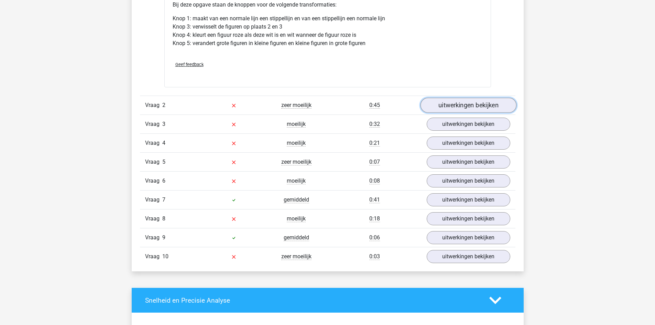
click at [442, 102] on link "uitwerkingen bekijken" at bounding box center [468, 105] width 96 height 15
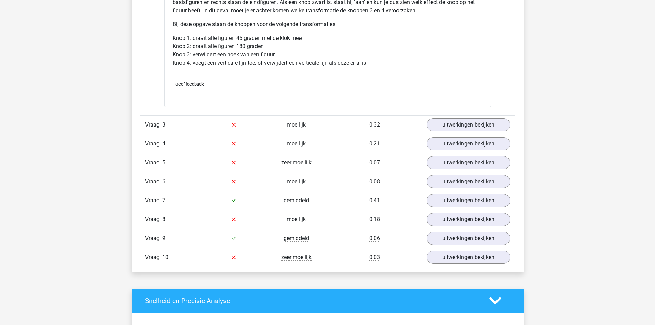
scroll to position [1410, 0]
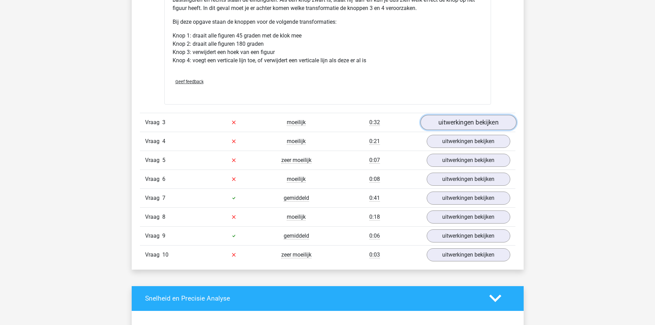
click at [458, 123] on link "uitwerkingen bekijken" at bounding box center [468, 122] width 96 height 15
click at [459, 123] on link "uitwerkingen bekijken" at bounding box center [468, 122] width 96 height 15
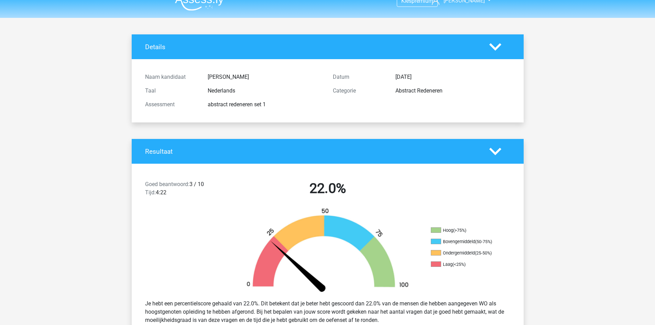
scroll to position [0, 0]
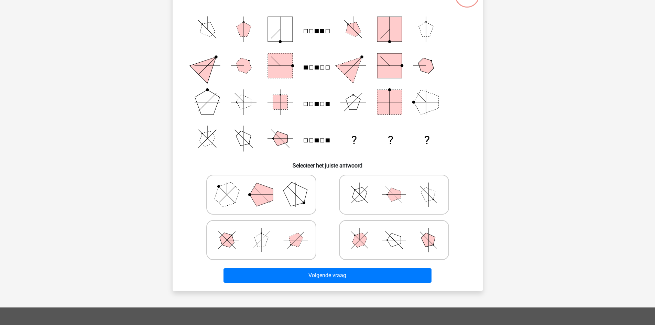
scroll to position [34, 0]
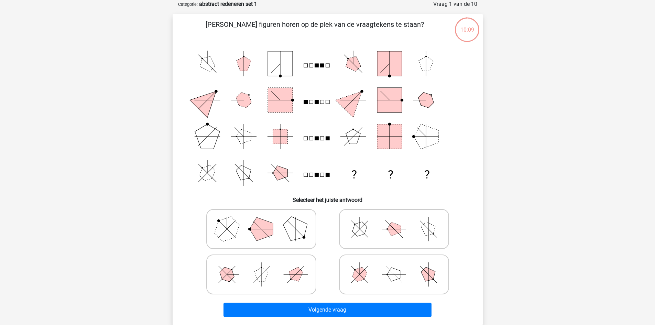
click at [274, 234] on icon at bounding box center [261, 229] width 103 height 34
click at [266, 220] on input "radio" at bounding box center [263, 218] width 4 height 4
radio input "true"
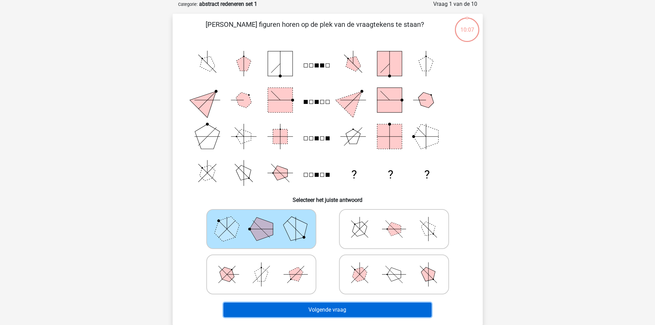
click at [309, 306] on button "Volgende vraag" at bounding box center [327, 310] width 208 height 14
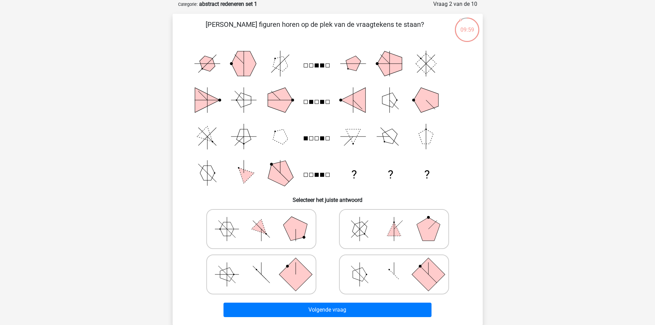
click at [272, 281] on icon at bounding box center [261, 274] width 103 height 34
click at [266, 266] on input "radio" at bounding box center [263, 263] width 4 height 4
radio input "true"
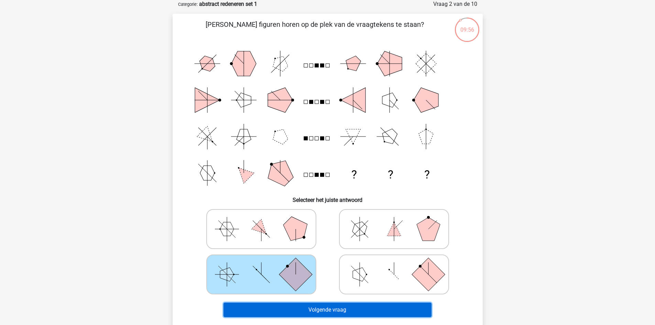
click at [311, 307] on button "Volgende vraag" at bounding box center [327, 310] width 208 height 14
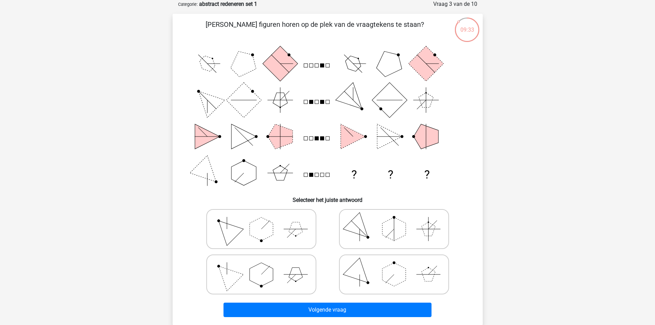
click at [239, 276] on polygon at bounding box center [226, 274] width 33 height 33
click at [261, 266] on input "radio" at bounding box center [263, 263] width 4 height 4
radio input "true"
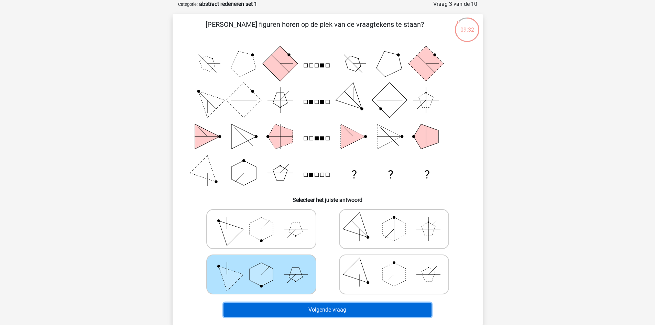
click at [272, 311] on button "Volgende vraag" at bounding box center [327, 310] width 208 height 14
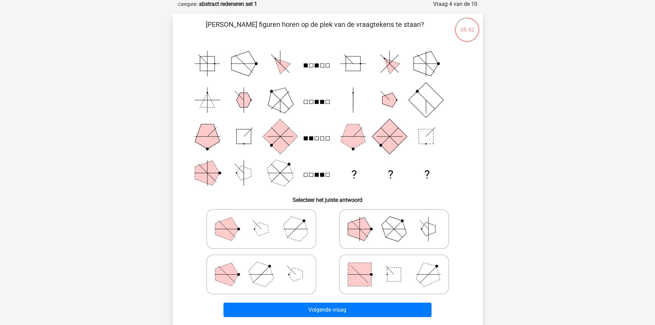
click at [354, 276] on rect at bounding box center [359, 274] width 23 height 23
click at [394, 266] on input "radio" at bounding box center [396, 263] width 4 height 4
radio input "true"
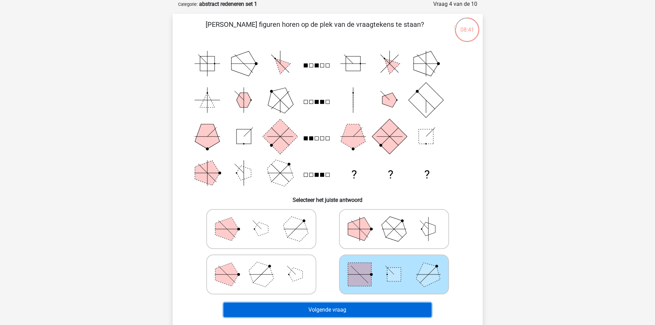
click at [336, 310] on button "Volgende vraag" at bounding box center [327, 310] width 208 height 14
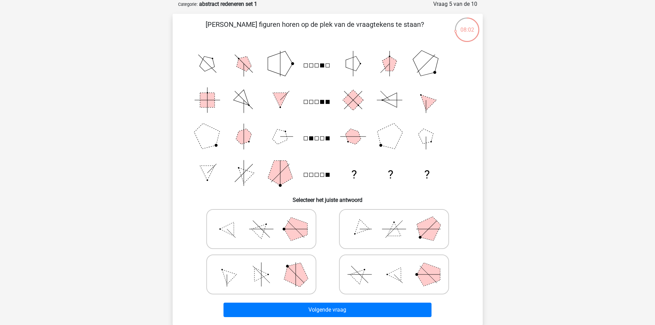
click at [239, 280] on icon at bounding box center [261, 274] width 103 height 34
click at [261, 266] on input "radio" at bounding box center [263, 263] width 4 height 4
radio input "true"
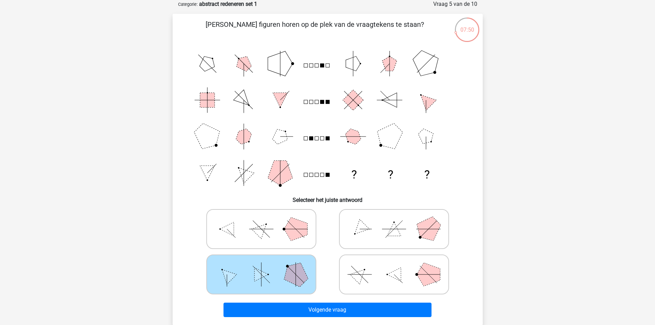
click at [254, 230] on polygon at bounding box center [261, 229] width 20 height 20
click at [261, 220] on input "radio" at bounding box center [263, 218] width 4 height 4
radio input "true"
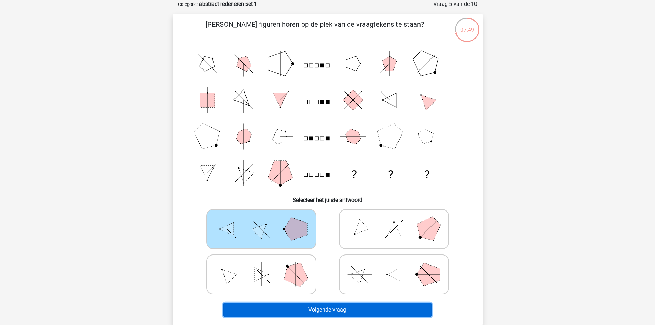
click at [305, 307] on button "Volgende vraag" at bounding box center [327, 310] width 208 height 14
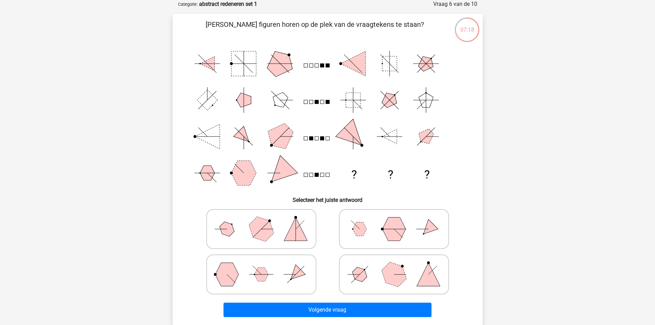
click at [358, 274] on line at bounding box center [353, 274] width 12 height 12
click at [394, 266] on input "radio" at bounding box center [396, 263] width 4 height 4
radio input "true"
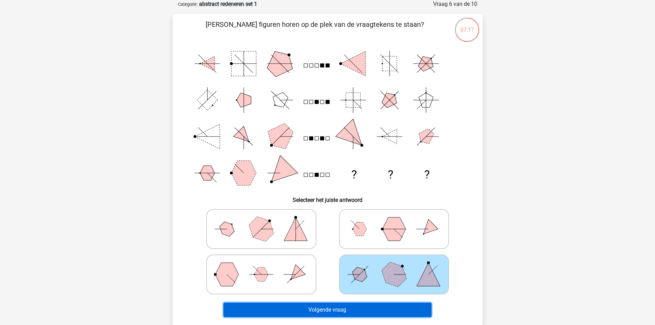
click at [309, 307] on button "Volgende vraag" at bounding box center [327, 310] width 208 height 14
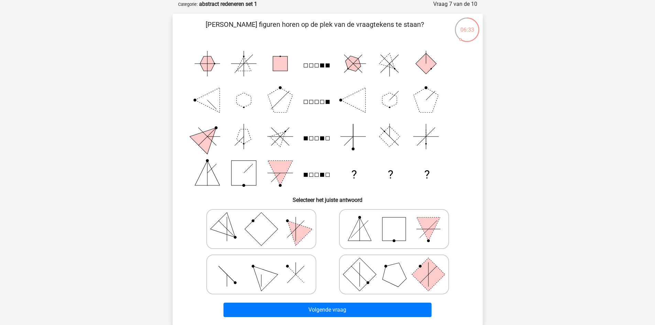
click at [280, 276] on icon at bounding box center [261, 274] width 103 height 34
click at [266, 266] on input "radio" at bounding box center [263, 263] width 4 height 4
radio input "true"
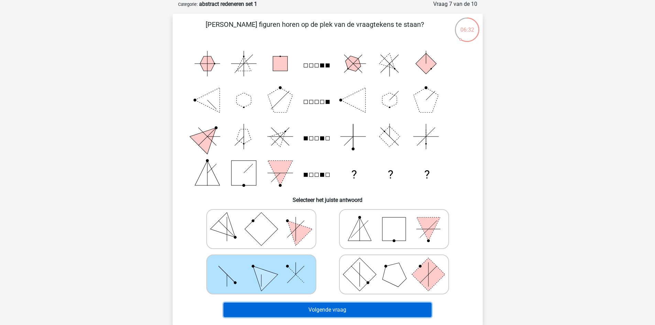
click at [324, 305] on button "Volgende vraag" at bounding box center [327, 310] width 208 height 14
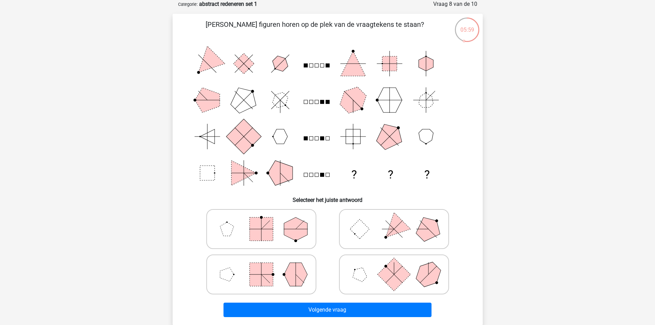
click at [263, 271] on rect at bounding box center [261, 274] width 23 height 23
click at [263, 266] on input "radio" at bounding box center [263, 263] width 4 height 4
radio input "true"
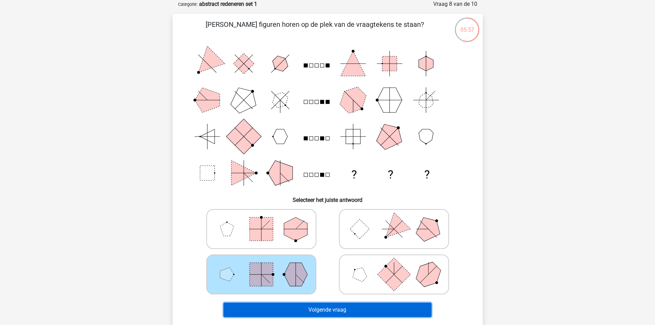
click at [310, 310] on button "Volgende vraag" at bounding box center [327, 310] width 208 height 14
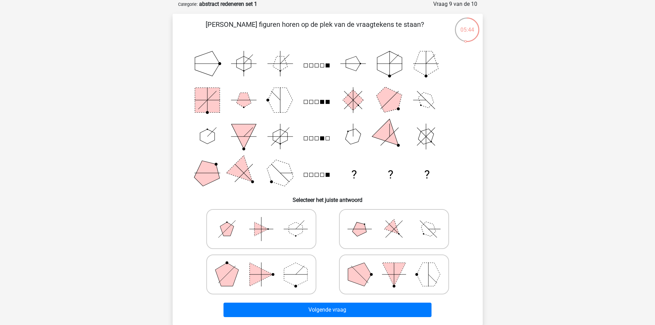
click at [371, 232] on icon at bounding box center [393, 229] width 103 height 34
click at [394, 220] on input "radio" at bounding box center [396, 218] width 4 height 4
radio input "true"
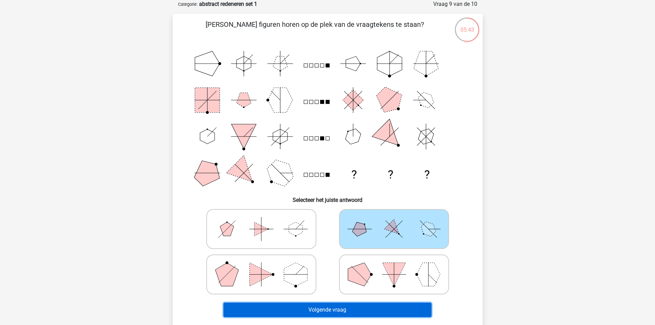
click at [356, 308] on button "Volgende vraag" at bounding box center [327, 310] width 208 height 14
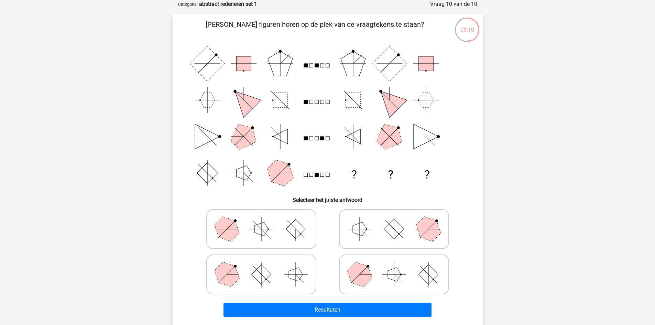
click at [266, 281] on icon at bounding box center [261, 274] width 103 height 34
click at [266, 266] on input "radio" at bounding box center [263, 263] width 4 height 4
radio input "true"
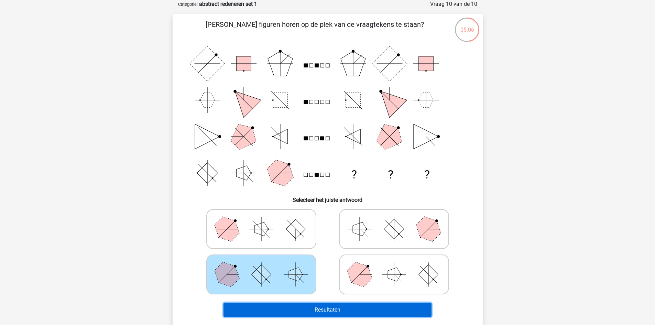
click at [316, 309] on button "Resultaten" at bounding box center [327, 310] width 208 height 14
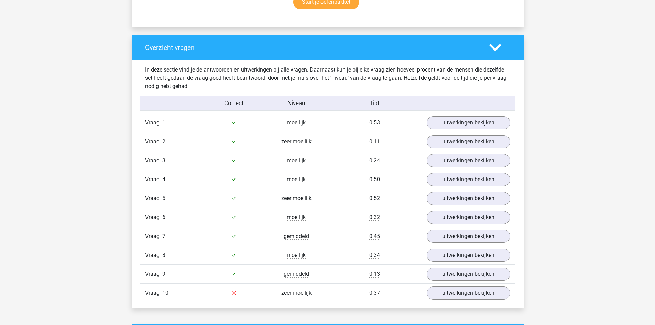
scroll to position [584, 0]
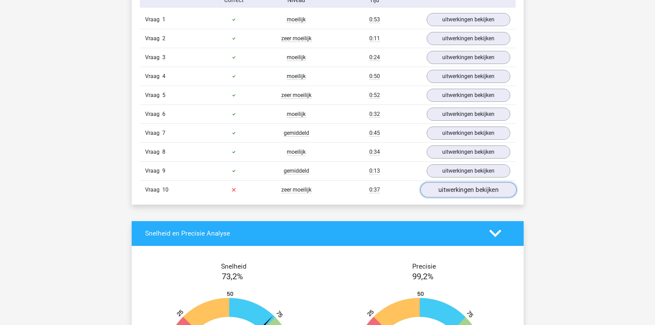
click at [442, 196] on link "uitwerkingen bekijken" at bounding box center [468, 189] width 96 height 15
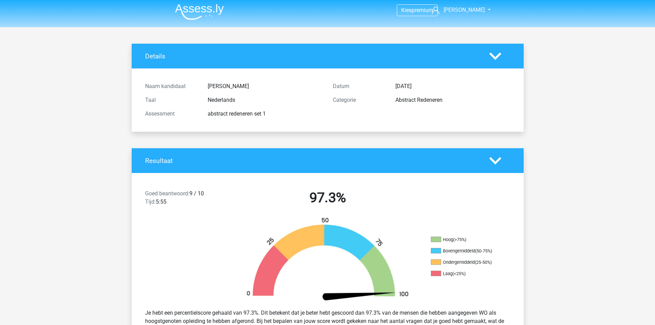
scroll to position [0, 0]
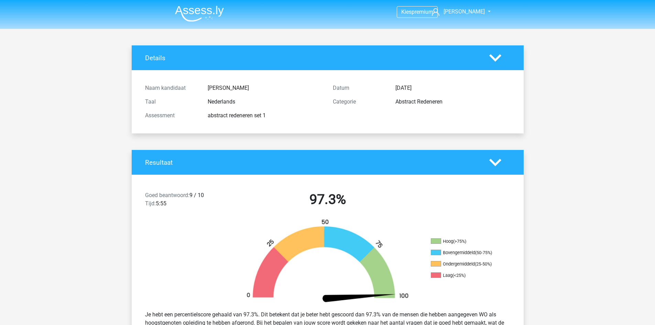
click at [193, 11] on img at bounding box center [199, 14] width 49 height 16
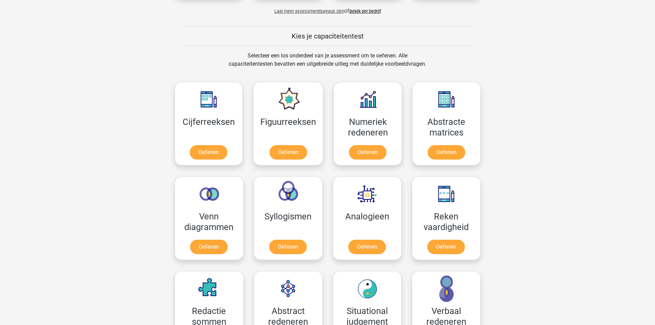
scroll to position [378, 0]
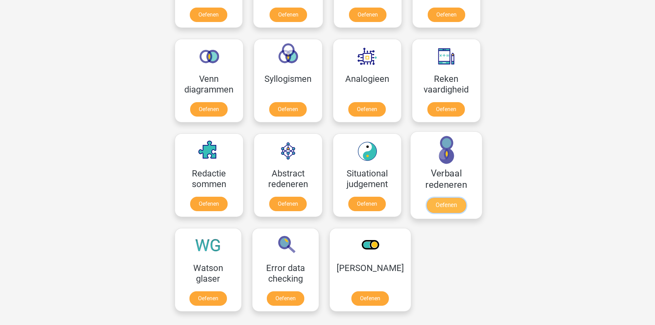
click at [443, 205] on link "Oefenen" at bounding box center [445, 205] width 39 height 15
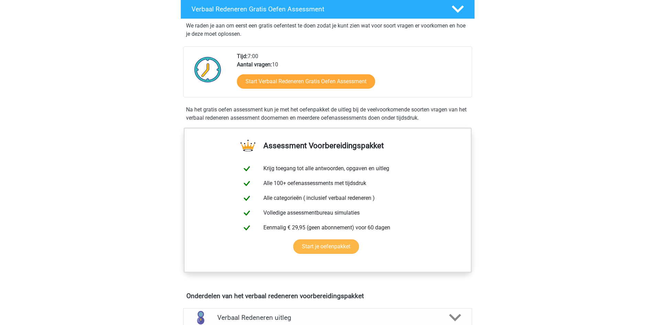
scroll to position [103, 0]
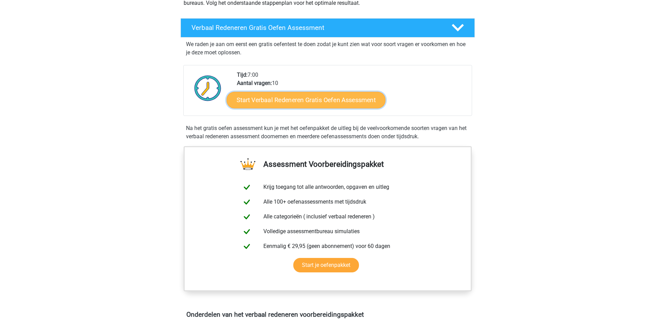
click at [295, 101] on link "Start Verbaal Redeneren Gratis Oefen Assessment" at bounding box center [306, 100] width 159 height 17
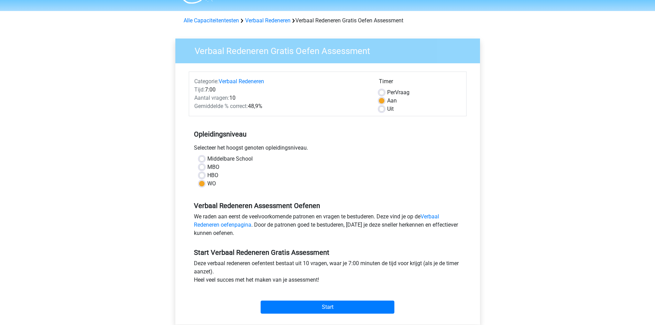
scroll to position [34, 0]
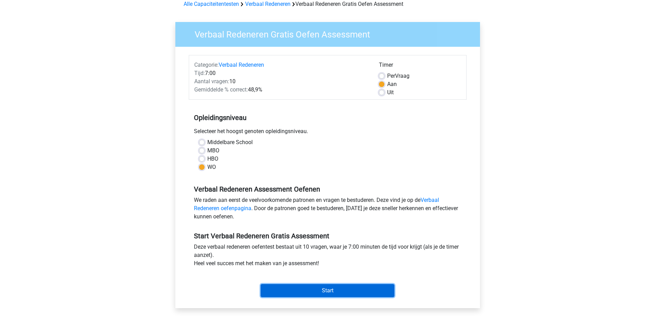
click at [341, 288] on input "Start" at bounding box center [328, 290] width 134 height 13
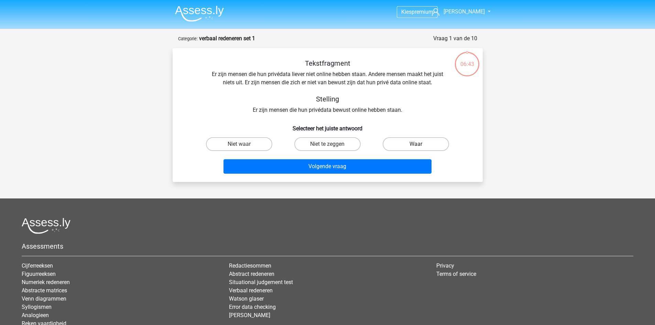
click at [396, 140] on label "Waar" at bounding box center [416, 144] width 66 height 14
click at [416, 144] on input "Waar" at bounding box center [418, 146] width 4 height 4
radio input "true"
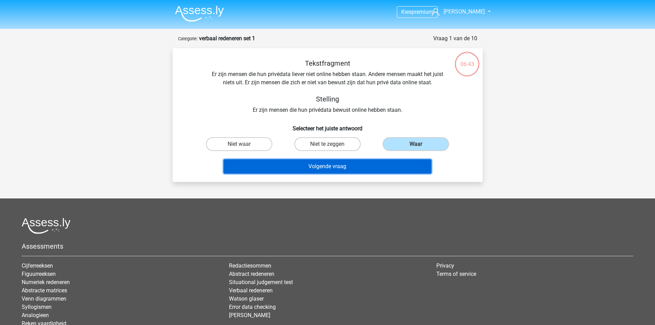
click at [347, 166] on button "Volgende vraag" at bounding box center [327, 166] width 208 height 14
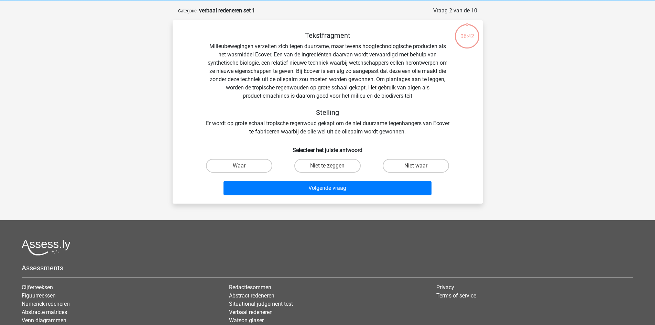
scroll to position [34, 0]
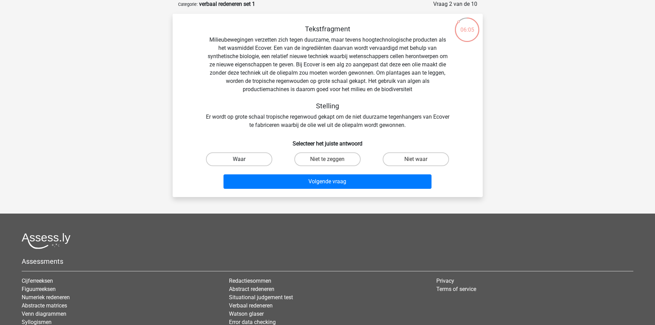
click at [253, 161] on label "Waar" at bounding box center [239, 159] width 66 height 14
click at [243, 161] on input "Waar" at bounding box center [241, 161] width 4 height 4
radio input "true"
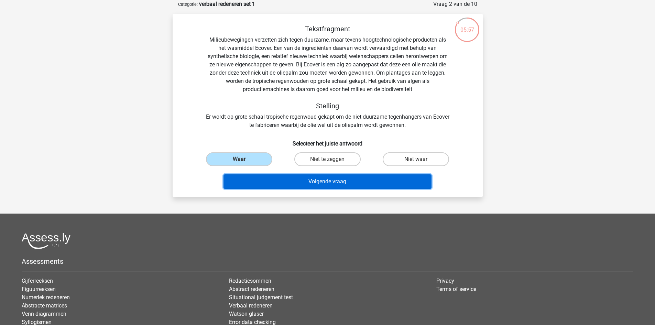
click at [297, 182] on button "Volgende vraag" at bounding box center [327, 181] width 208 height 14
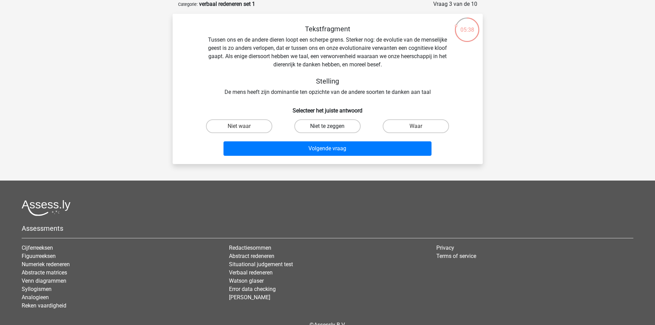
click at [338, 125] on label "Niet te zeggen" at bounding box center [327, 126] width 66 height 14
click at [332, 126] on input "Niet te zeggen" at bounding box center [329, 128] width 4 height 4
radio input "true"
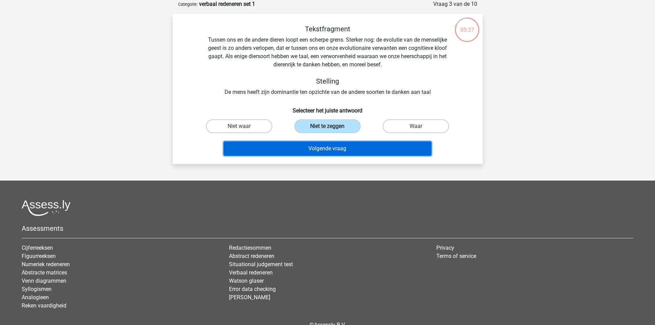
click at [335, 146] on button "Volgende vraag" at bounding box center [327, 148] width 208 height 14
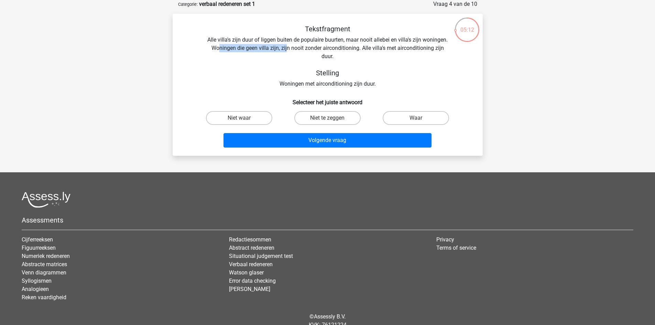
drag, startPoint x: 219, startPoint y: 48, endPoint x: 287, endPoint y: 49, distance: 68.1
click at [287, 49] on div "Tekstfragment Alle villa's zijn duur of liggen buiten de populaire buurten, maa…" at bounding box center [328, 56] width 288 height 63
click at [286, 57] on div "Tekstfragment Alle villa's zijn duur of liggen buiten de populaire buurten, maa…" at bounding box center [328, 56] width 288 height 63
click at [330, 118] on input "Niet te zeggen" at bounding box center [329, 120] width 4 height 4
radio input "true"
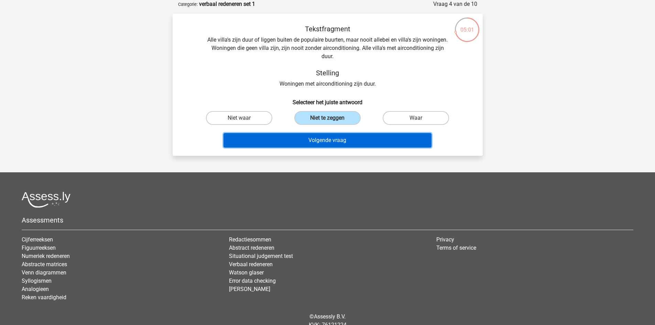
click at [326, 135] on button "Volgende vraag" at bounding box center [327, 140] width 208 height 14
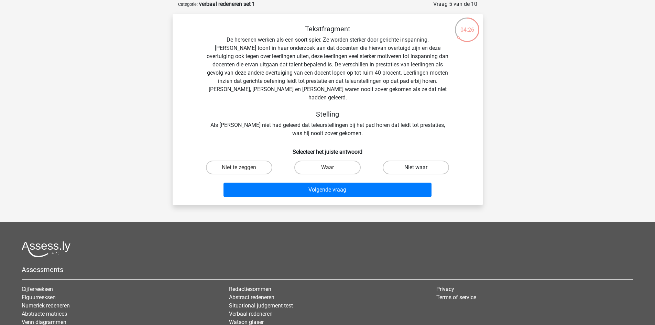
click at [399, 161] on label "Niet waar" at bounding box center [416, 168] width 66 height 14
click at [416, 167] on input "Niet waar" at bounding box center [418, 169] width 4 height 4
radio input "true"
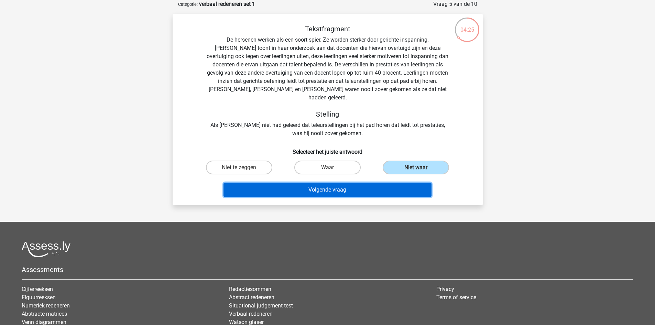
click at [351, 183] on button "Volgende vraag" at bounding box center [327, 190] width 208 height 14
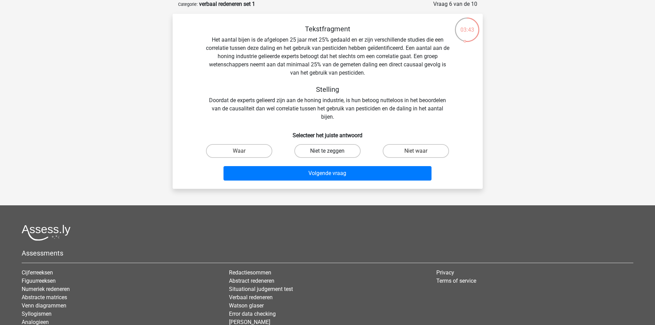
click at [326, 149] on label "Niet te zeggen" at bounding box center [327, 151] width 66 height 14
click at [327, 151] on input "Niet te zeggen" at bounding box center [329, 153] width 4 height 4
radio input "true"
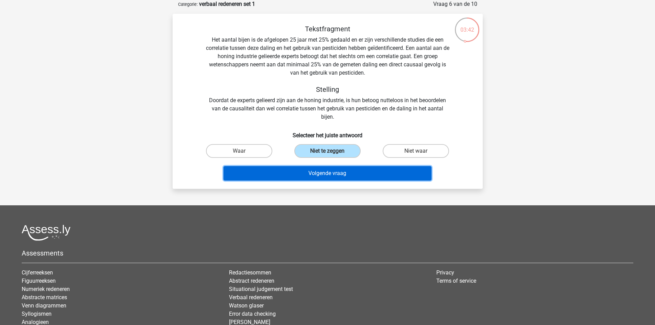
click at [328, 170] on button "Volgende vraag" at bounding box center [327, 173] width 208 height 14
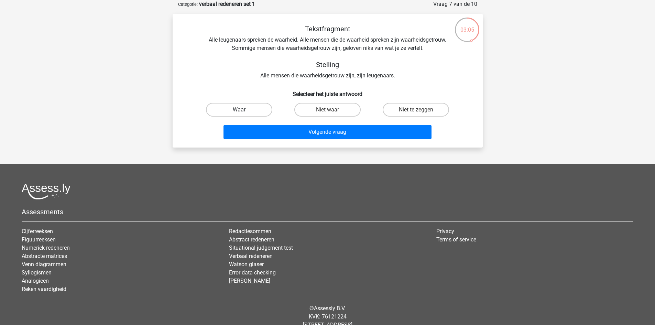
click at [251, 109] on label "Waar" at bounding box center [239, 110] width 66 height 14
click at [243, 110] on input "Waar" at bounding box center [241, 112] width 4 height 4
radio input "true"
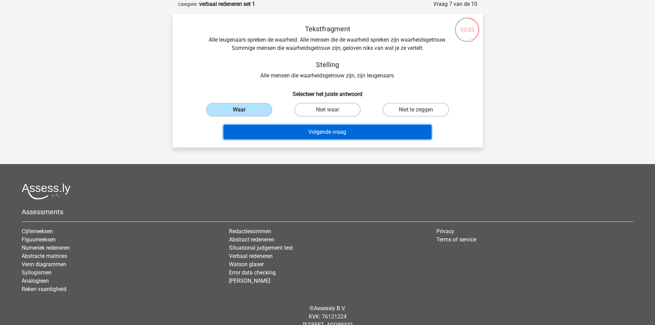
click at [281, 129] on button "Volgende vraag" at bounding box center [327, 132] width 208 height 14
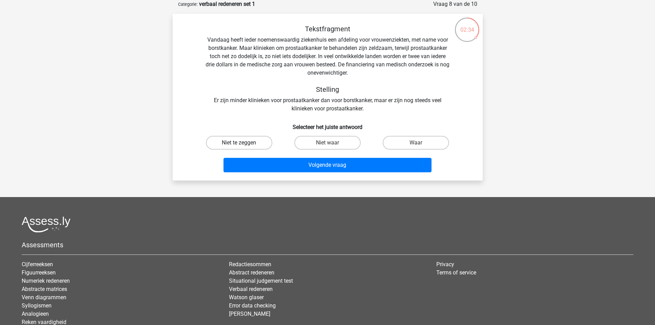
click at [254, 145] on label "Niet te zeggen" at bounding box center [239, 143] width 66 height 14
click at [243, 145] on input "Niet te zeggen" at bounding box center [241, 145] width 4 height 4
radio input "true"
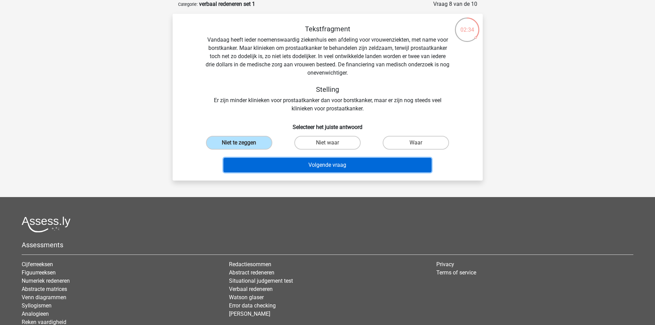
click at [272, 165] on button "Volgende vraag" at bounding box center [327, 165] width 208 height 14
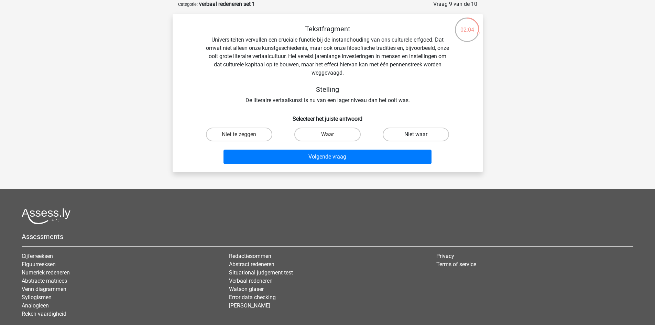
click at [404, 133] on label "Niet waar" at bounding box center [416, 135] width 66 height 14
click at [416, 134] on input "Niet waar" at bounding box center [418, 136] width 4 height 4
radio input "true"
click at [254, 134] on label "Niet te zeggen" at bounding box center [239, 135] width 66 height 14
click at [243, 134] on input "Niet te zeggen" at bounding box center [241, 136] width 4 height 4
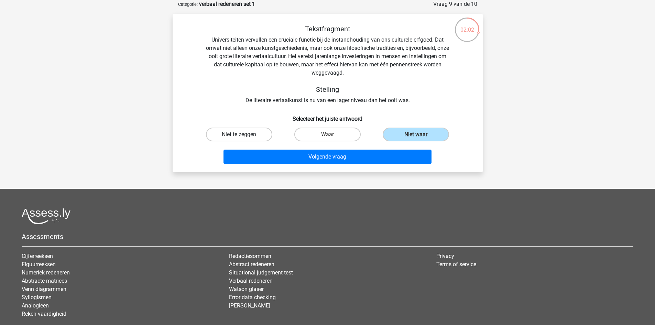
radio input "true"
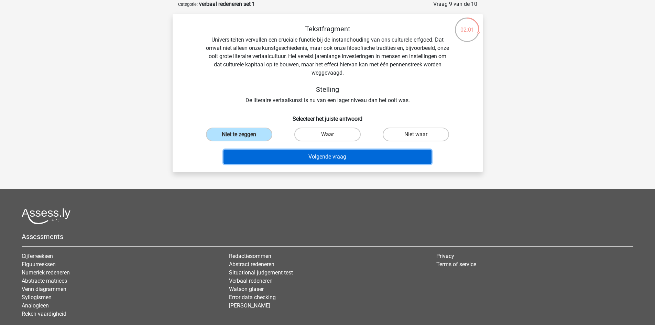
click at [273, 152] on button "Volgende vraag" at bounding box center [327, 157] width 208 height 14
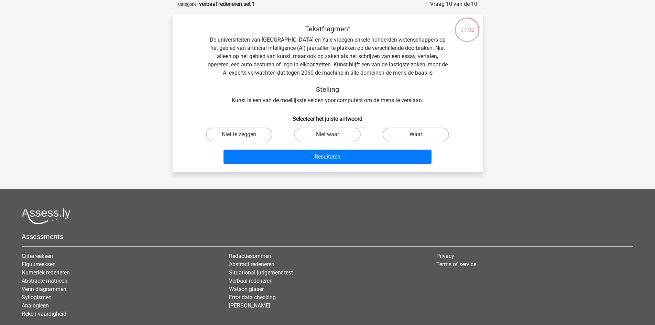
click at [396, 135] on label "Waar" at bounding box center [416, 135] width 66 height 14
click at [416, 135] on input "Waar" at bounding box center [418, 136] width 4 height 4
radio input "true"
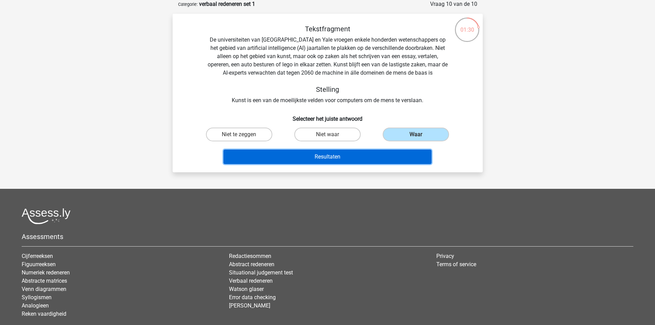
click at [349, 156] on button "Resultaten" at bounding box center [327, 157] width 208 height 14
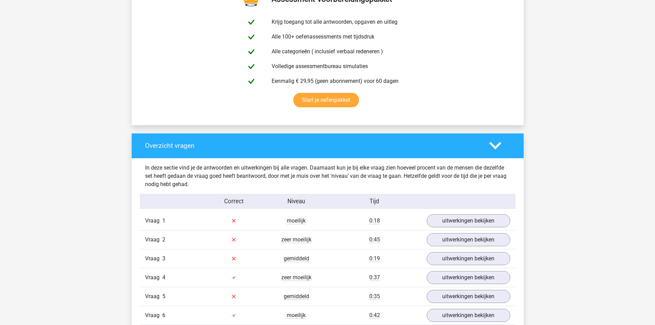
scroll to position [481, 0]
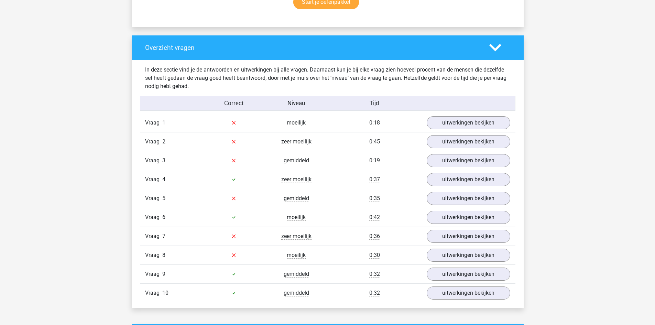
click at [441, 112] on div "In deze sectie vind je de antwoorden en uitwerkingen bij alle vragen. Daarnaast…" at bounding box center [328, 184] width 382 height 248
click at [445, 124] on link "uitwerkingen bekijken" at bounding box center [468, 122] width 96 height 15
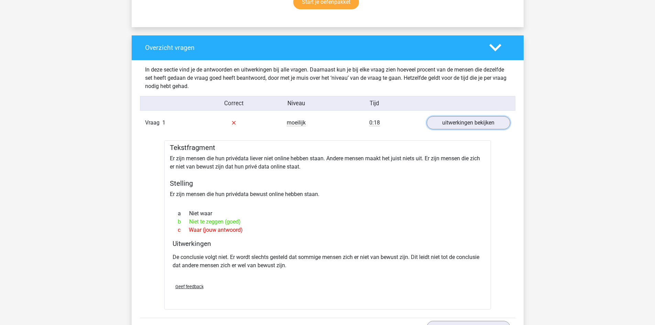
scroll to position [550, 0]
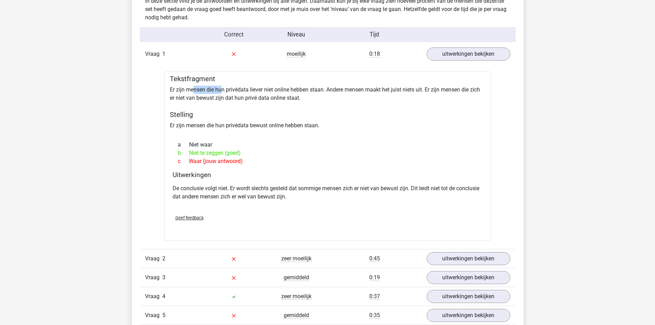
drag, startPoint x: 198, startPoint y: 89, endPoint x: 250, endPoint y: 89, distance: 52.3
click at [236, 89] on div "Tekstfragment Er zijn mensen die hun privédata liever niet online hebben staan.…" at bounding box center [327, 156] width 327 height 169
drag, startPoint x: 250, startPoint y: 89, endPoint x: 239, endPoint y: 90, distance: 11.7
click at [239, 90] on div "Tekstfragment Er zijn mensen die hun privédata liever niet online hebben staan.…" at bounding box center [327, 156] width 327 height 169
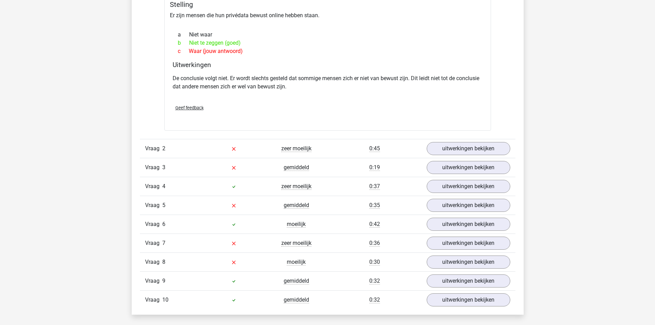
scroll to position [688, 0]
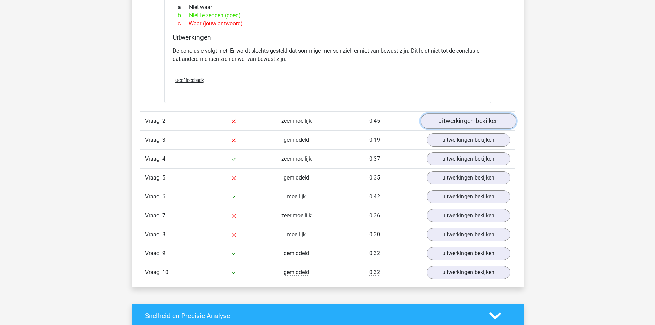
click at [457, 118] on link "uitwerkingen bekijken" at bounding box center [468, 120] width 96 height 15
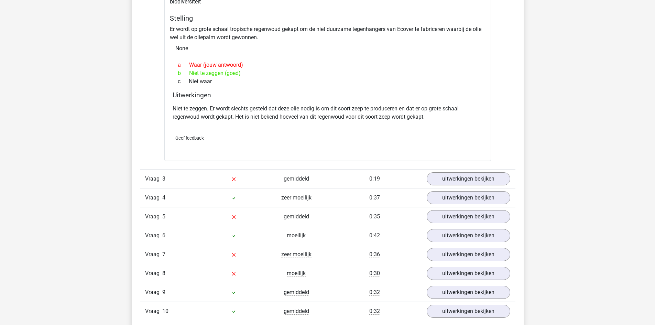
scroll to position [997, 0]
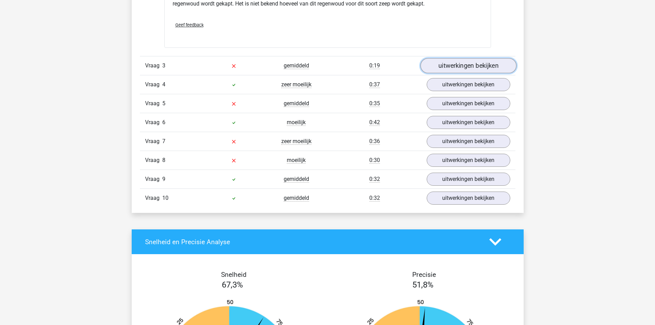
click at [463, 66] on link "uitwerkingen bekijken" at bounding box center [468, 65] width 96 height 15
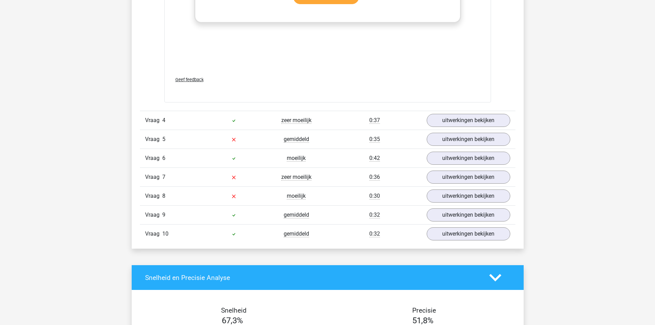
scroll to position [1341, 0]
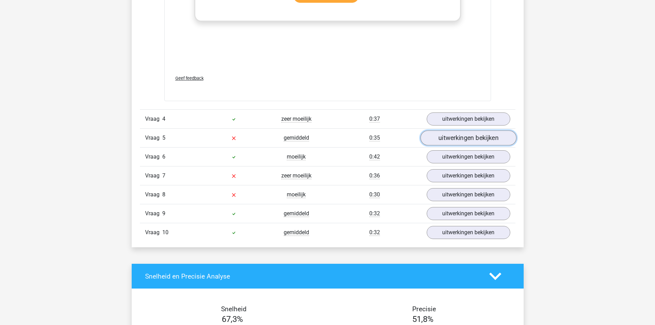
click at [436, 142] on link "uitwerkingen bekijken" at bounding box center [468, 137] width 96 height 15
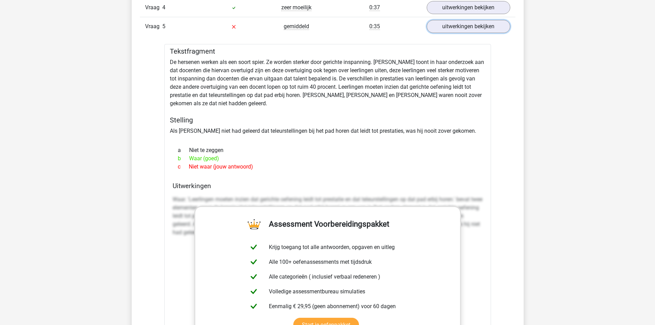
scroll to position [1581, 0]
